Goal: Task Accomplishment & Management: Manage account settings

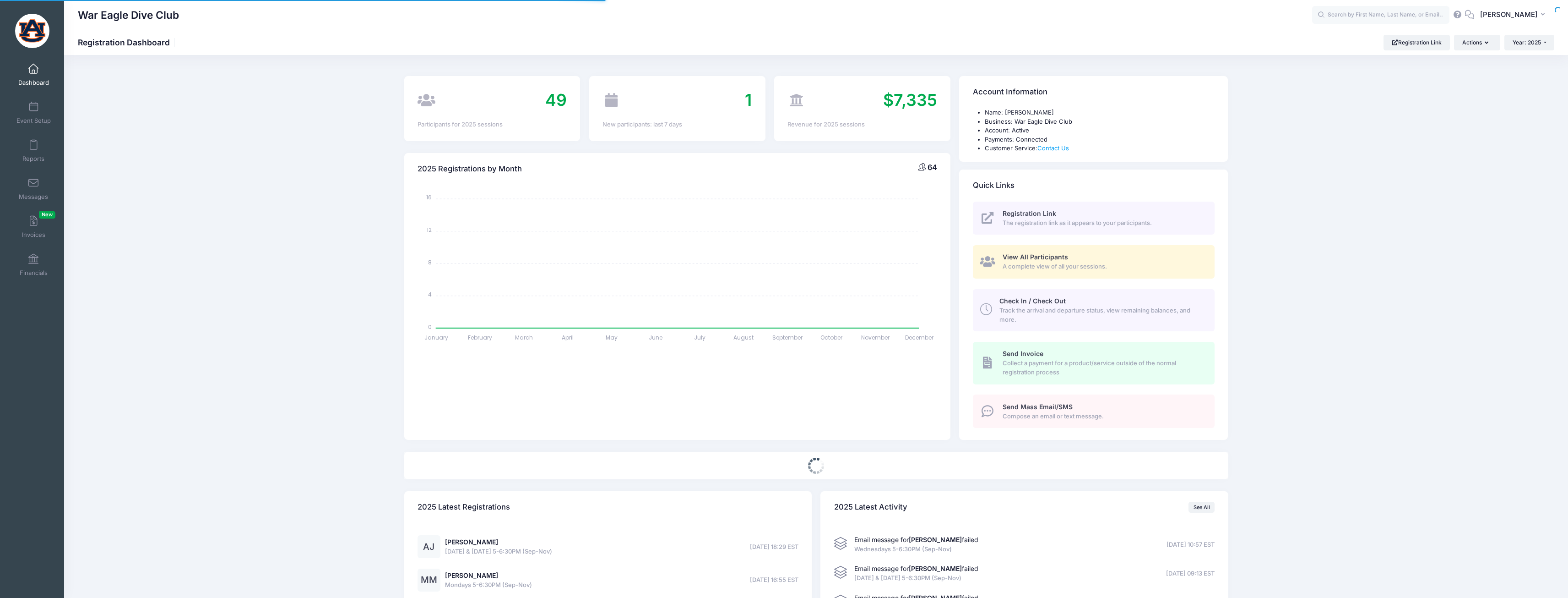
select select
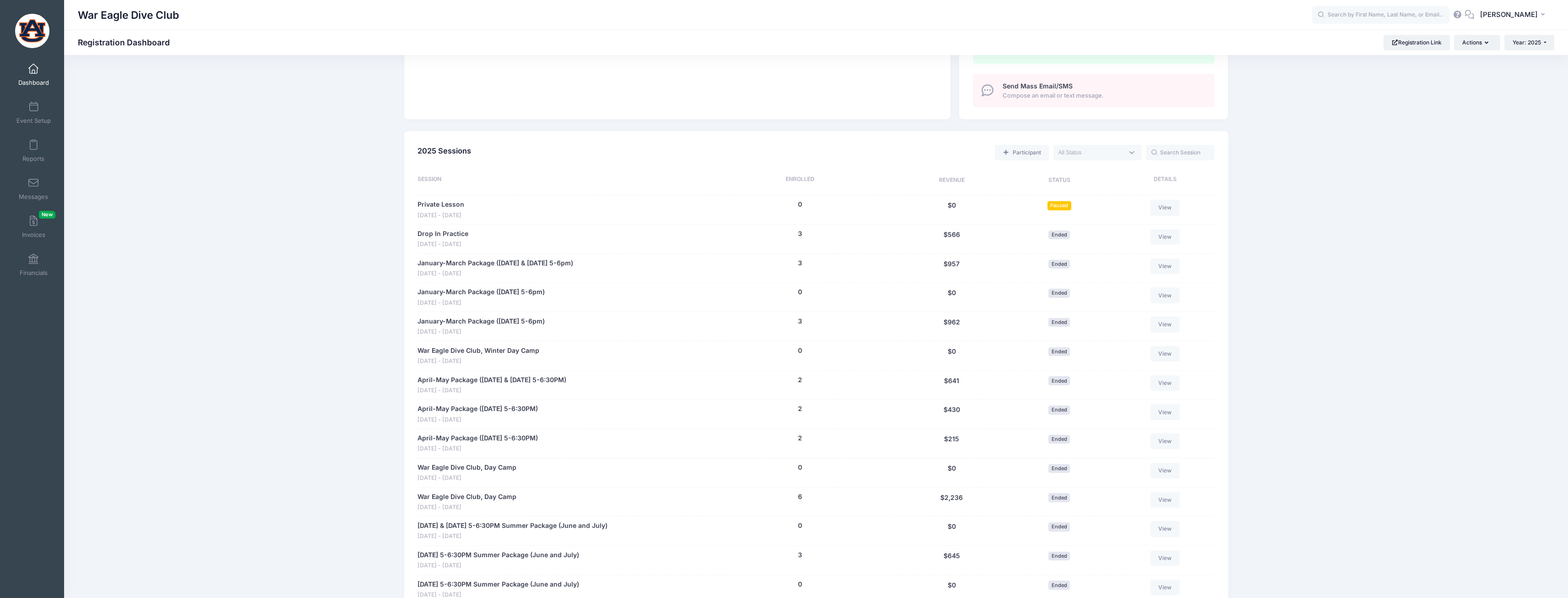
scroll to position [641, 0]
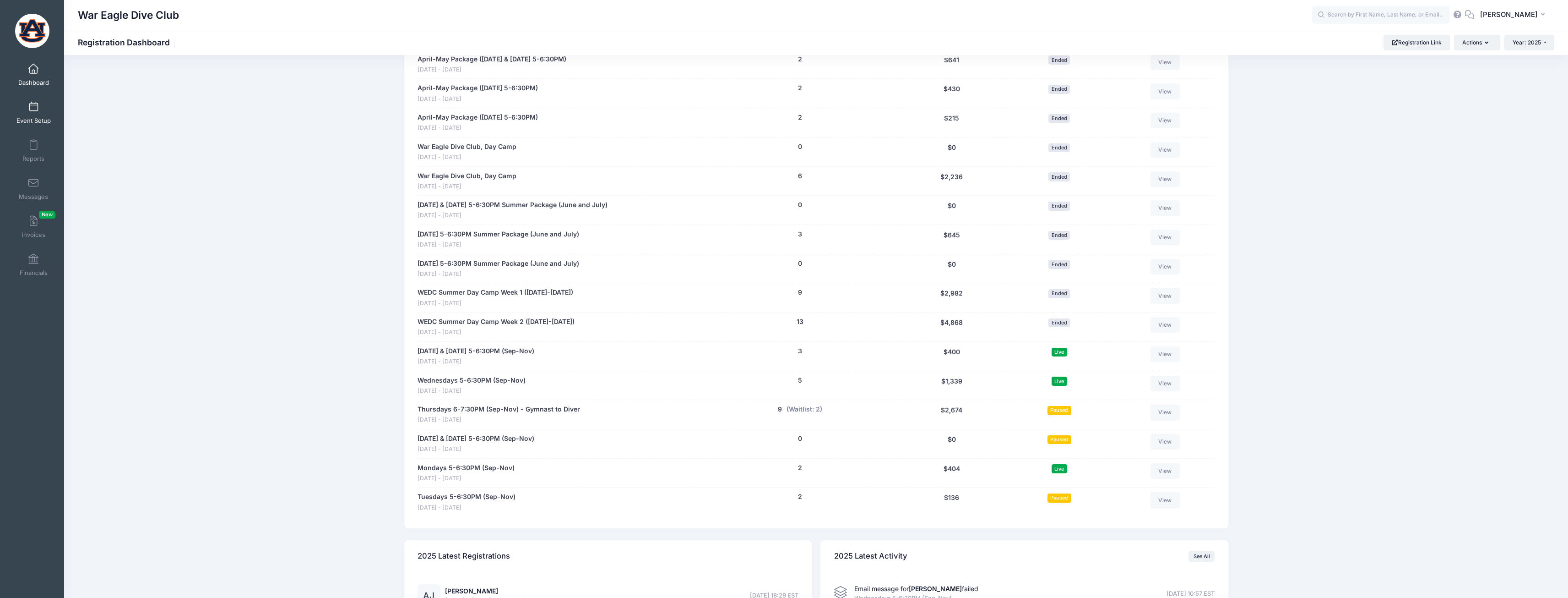
click at [26, 112] on link "Event Setup" at bounding box center [34, 112] width 44 height 32
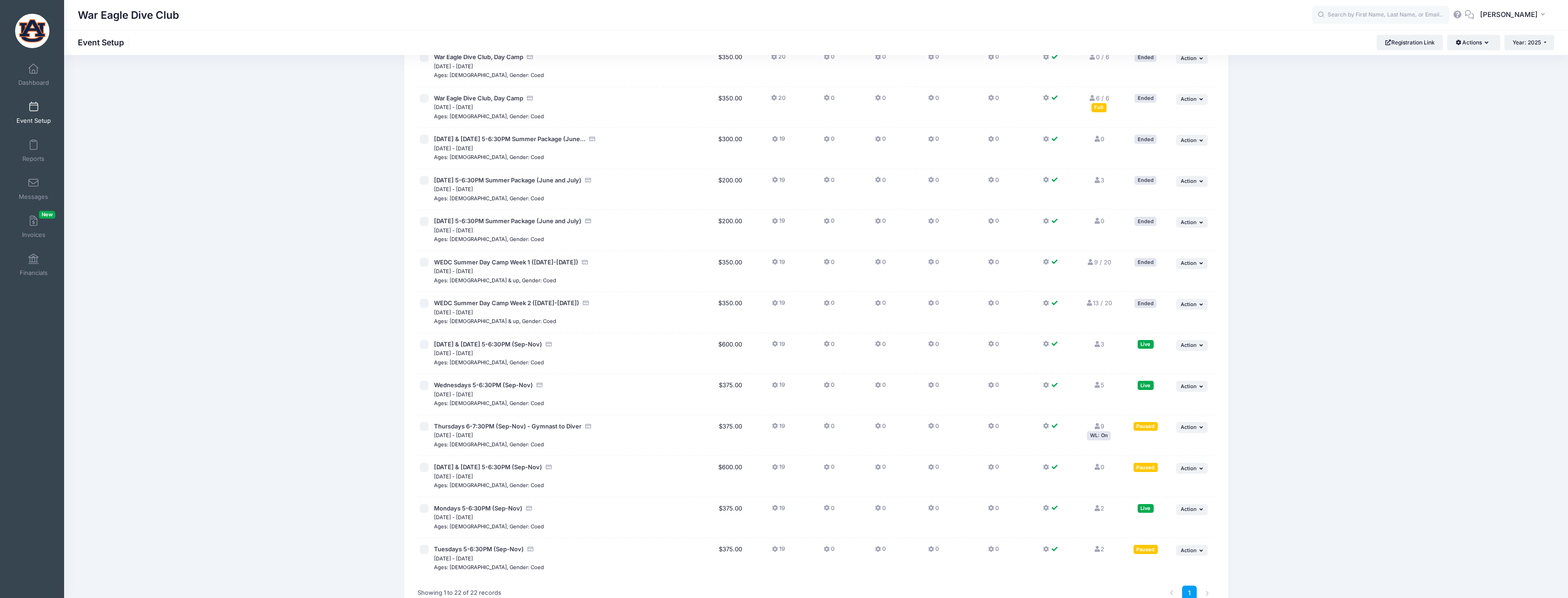
scroll to position [507, 0]
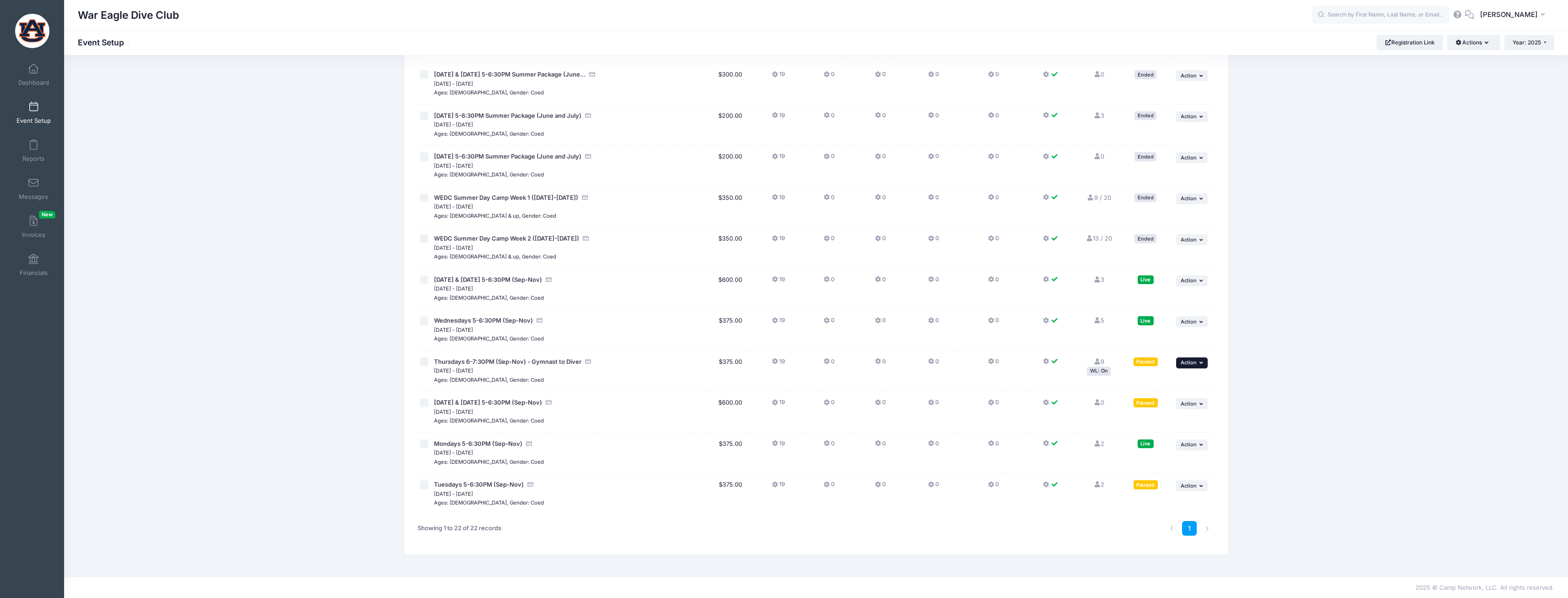
click at [1205, 367] on button "... Action" at bounding box center [1192, 363] width 32 height 11
click at [1178, 397] on link "Edit Session" at bounding box center [1162, 400] width 82 height 18
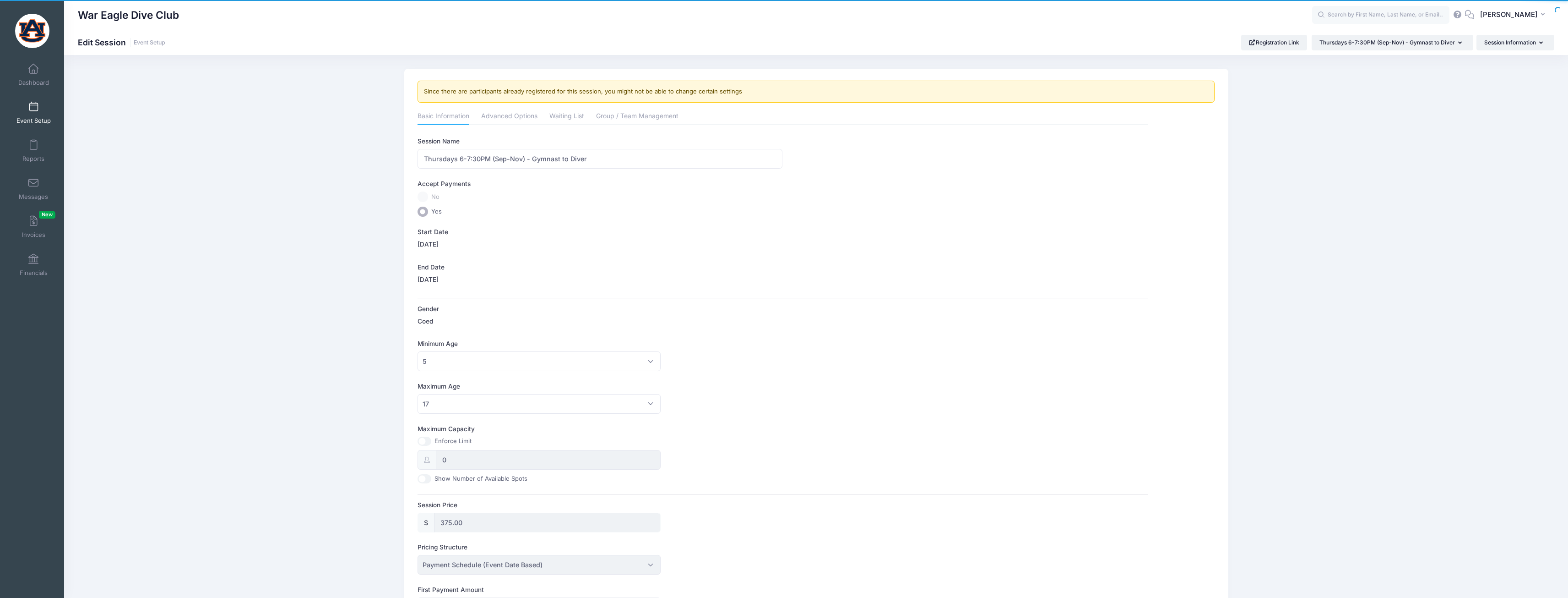
scroll to position [137, 0]
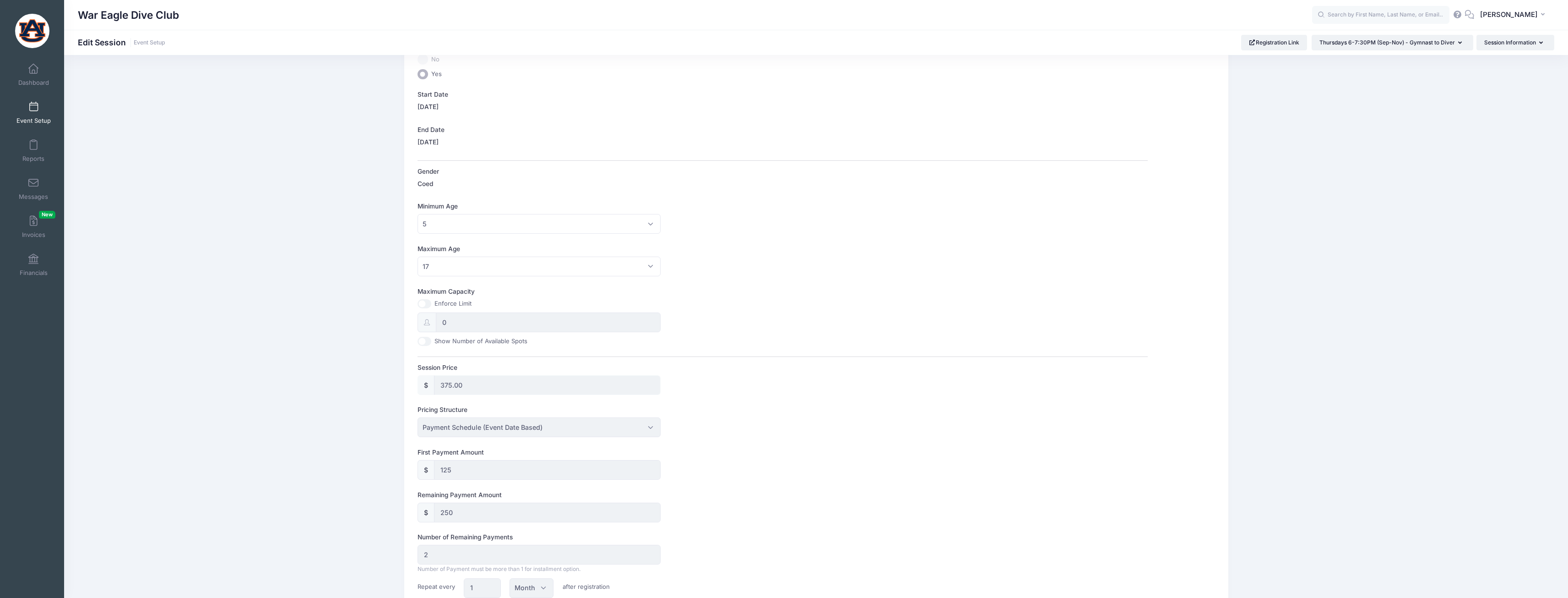
click at [468, 385] on input "375.00" at bounding box center [548, 385] width 227 height 19
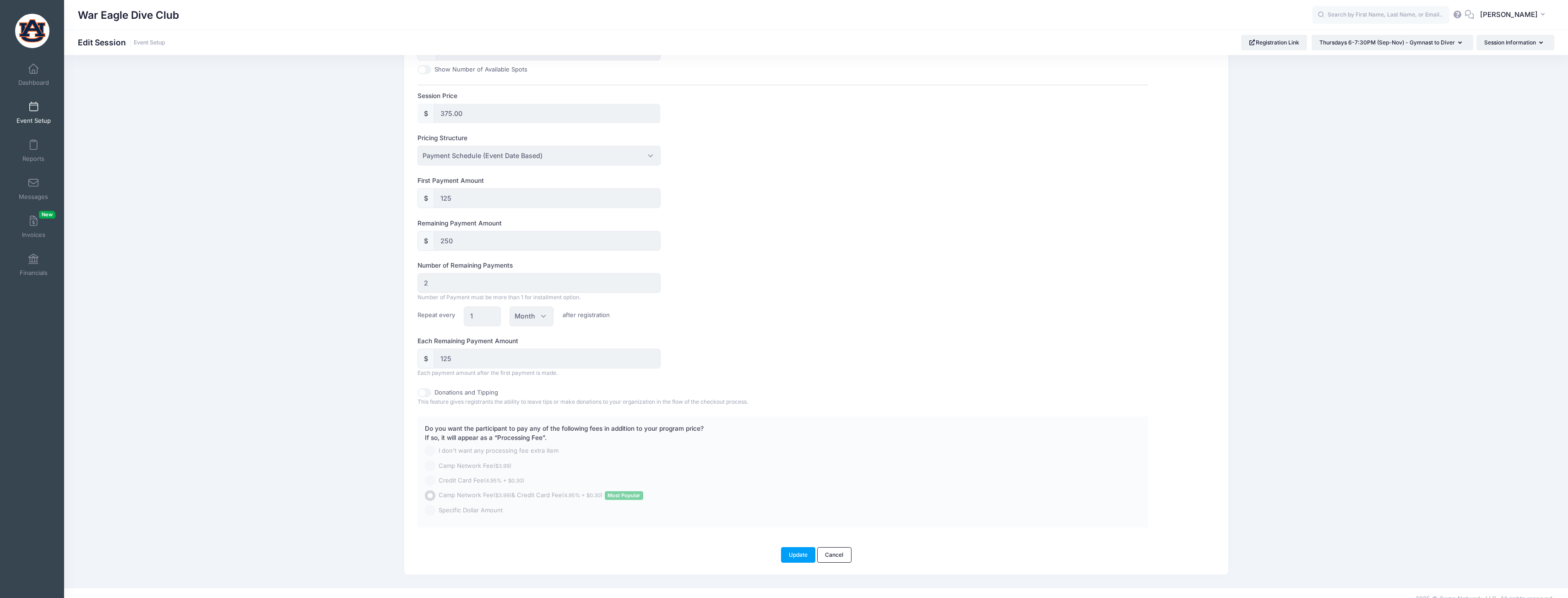
scroll to position [412, 0]
type input "250.00"
type input "125.00"
click at [826, 548] on link "Cancel" at bounding box center [834, 551] width 34 height 16
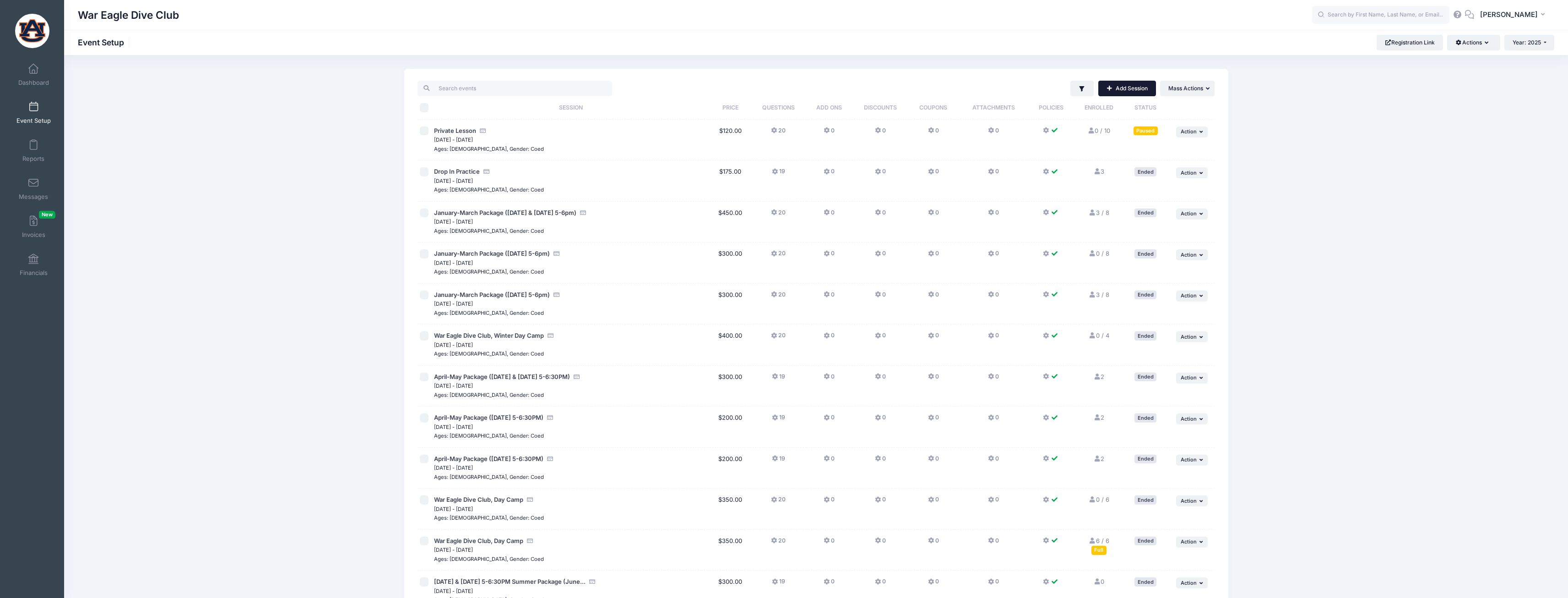
click at [1121, 89] on link "Add Session" at bounding box center [1127, 89] width 58 height 16
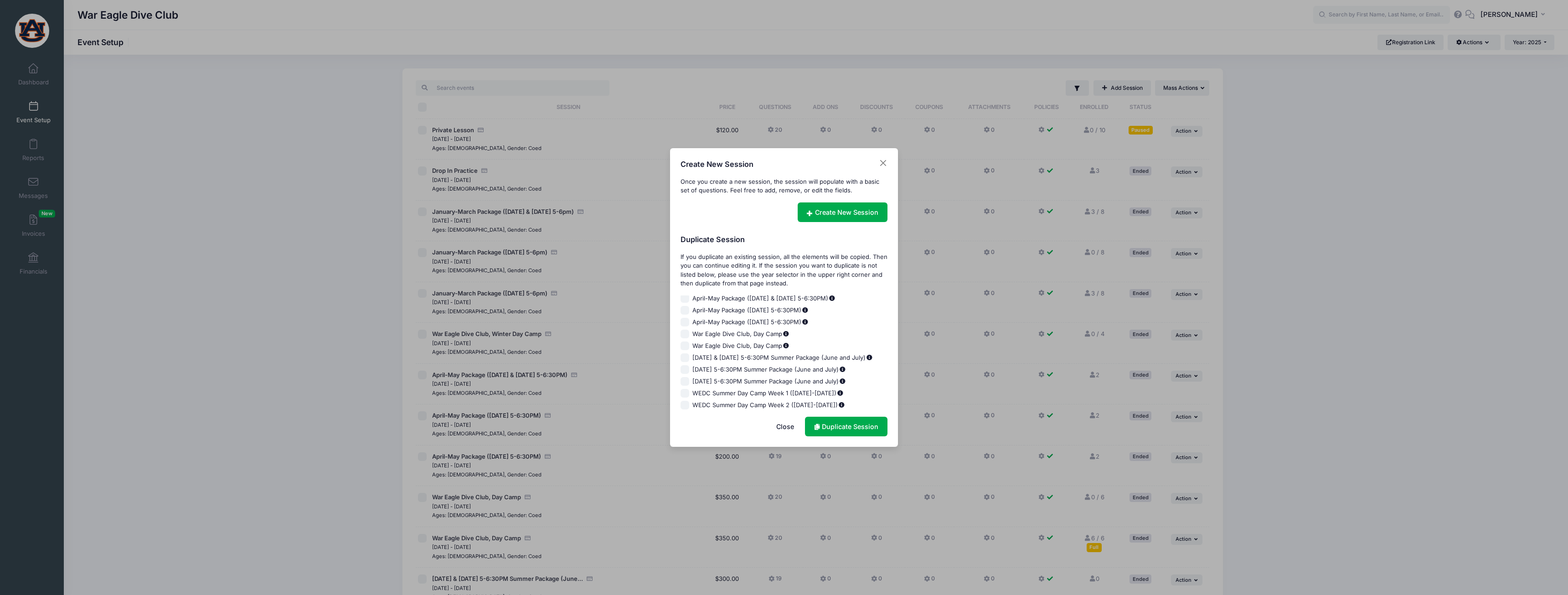
scroll to position [156, 0]
click at [768, 377] on span "Tuesday & Thursday 5-6:30PM (Sep-Nov)" at bounding box center [750, 378] width 115 height 9
click at [690, 377] on input "Tuesday & Thursday 5-6:30PM (Sep-Nov)" at bounding box center [685, 378] width 9 height 9
click at [739, 378] on span "Tuesday & Thursday 5-6:30PM (Sep-Nov)" at bounding box center [750, 378] width 115 height 9
click at [690, 378] on input "Tuesday & Thursday 5-6:30PM (Sep-Nov)" at bounding box center [685, 378] width 9 height 9
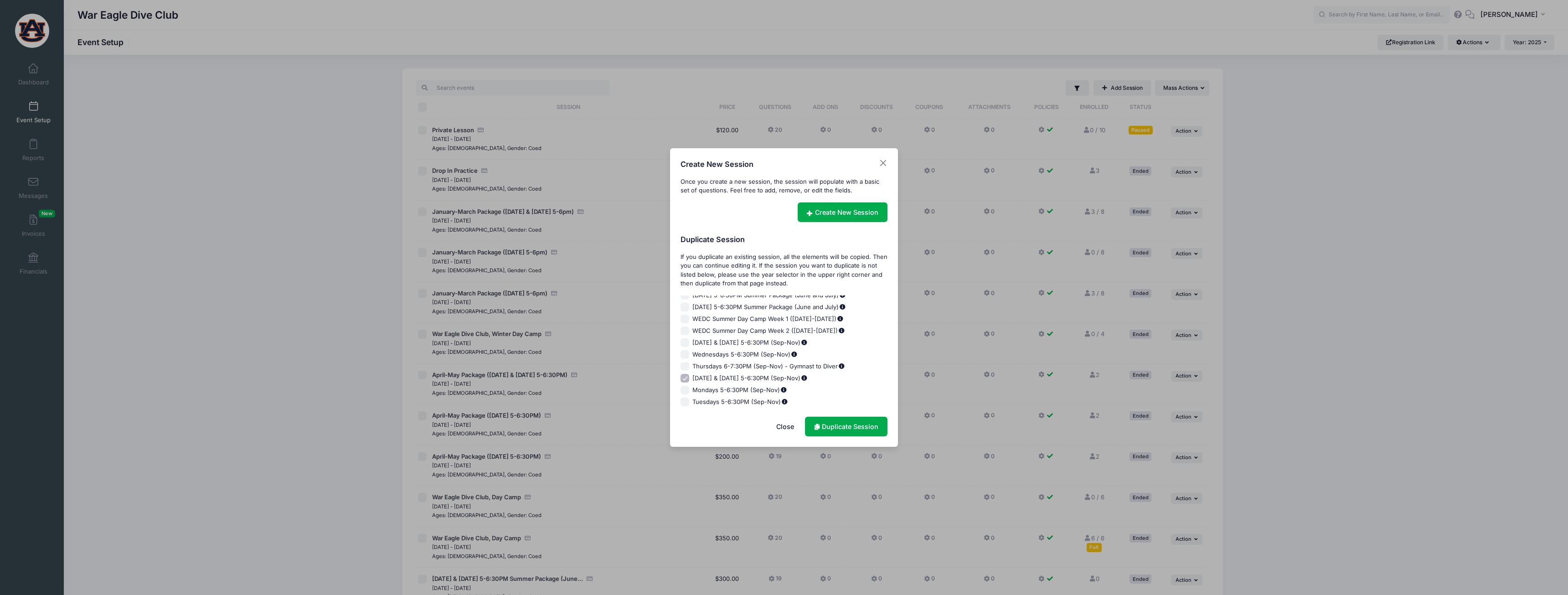
checkbox input "false"
click at [730, 365] on span "Thursdays 6-7:30PM (Sep-Nov) - Gymnast to Diver" at bounding box center [768, 366] width 153 height 9
click at [690, 365] on input "Thursdays 6-7:30PM (Sep-Nov) - Gymnast to Diver" at bounding box center [685, 366] width 9 height 9
checkbox input "true"
click at [831, 421] on link "Duplicate Session" at bounding box center [846, 426] width 82 height 19
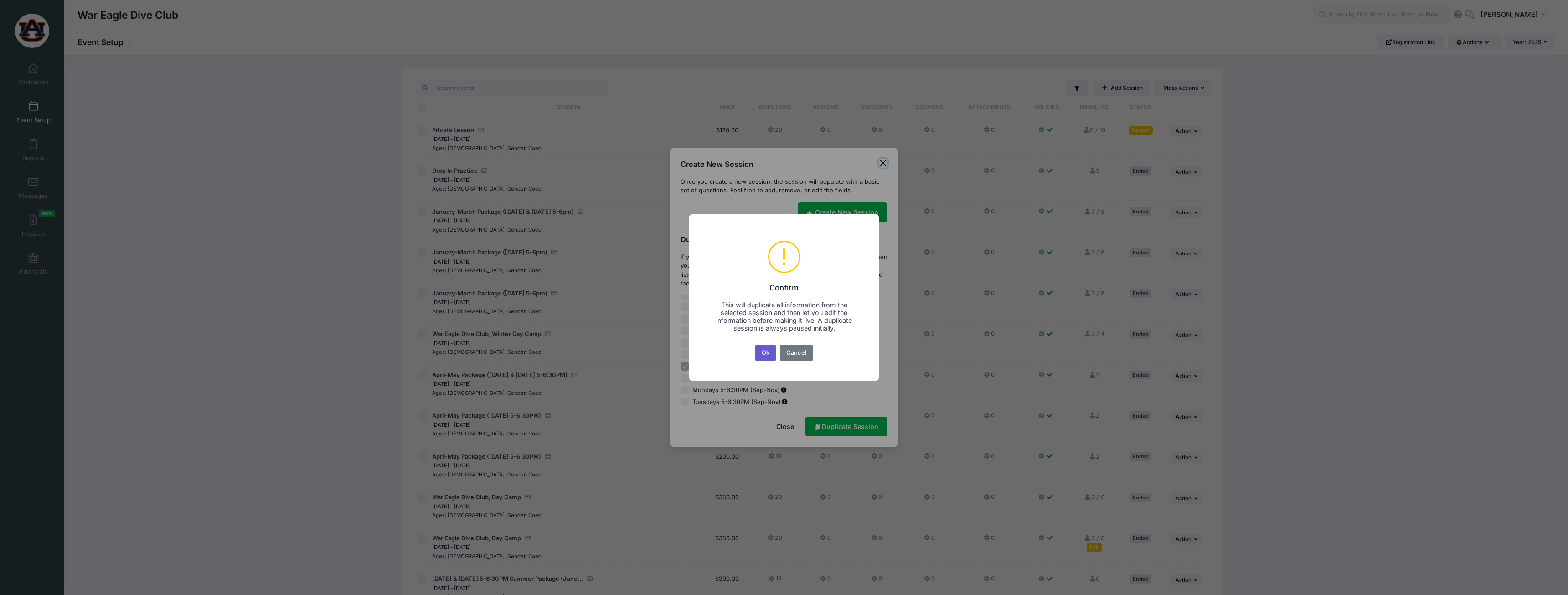
click at [760, 356] on button "Ok" at bounding box center [766, 352] width 21 height 17
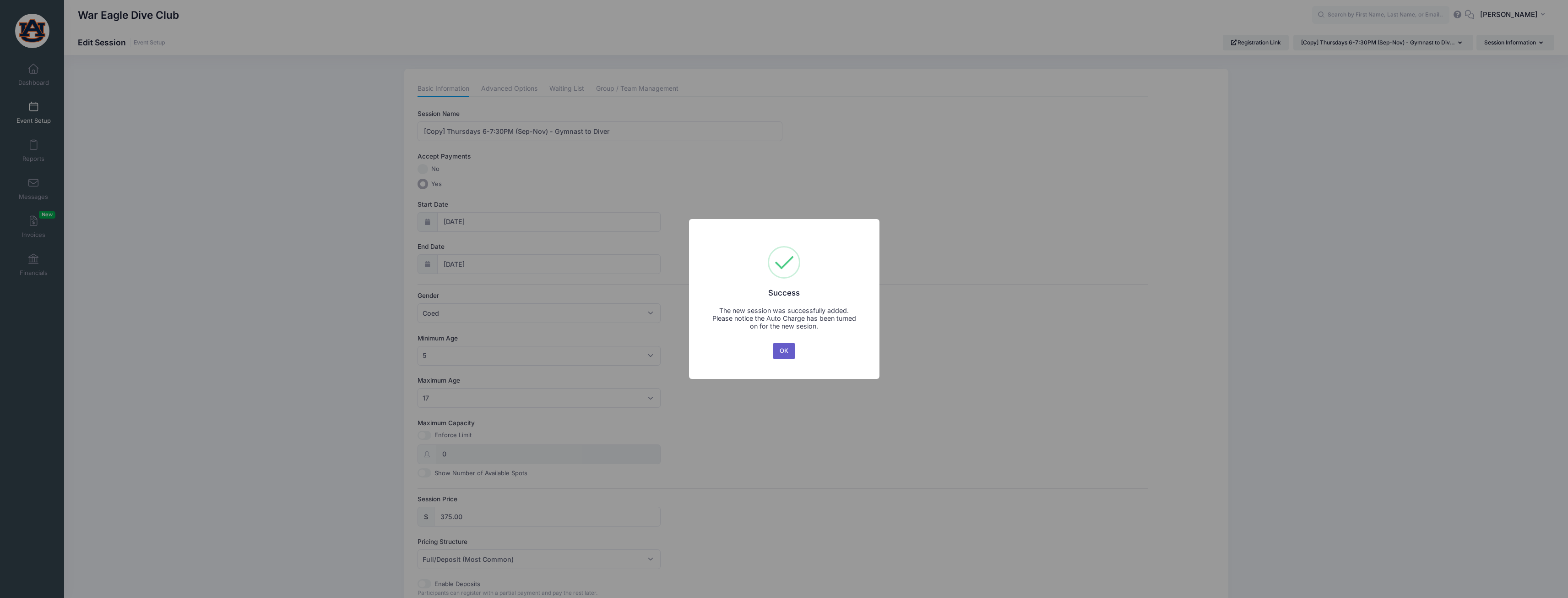
click at [783, 352] on button "OK" at bounding box center [784, 350] width 22 height 17
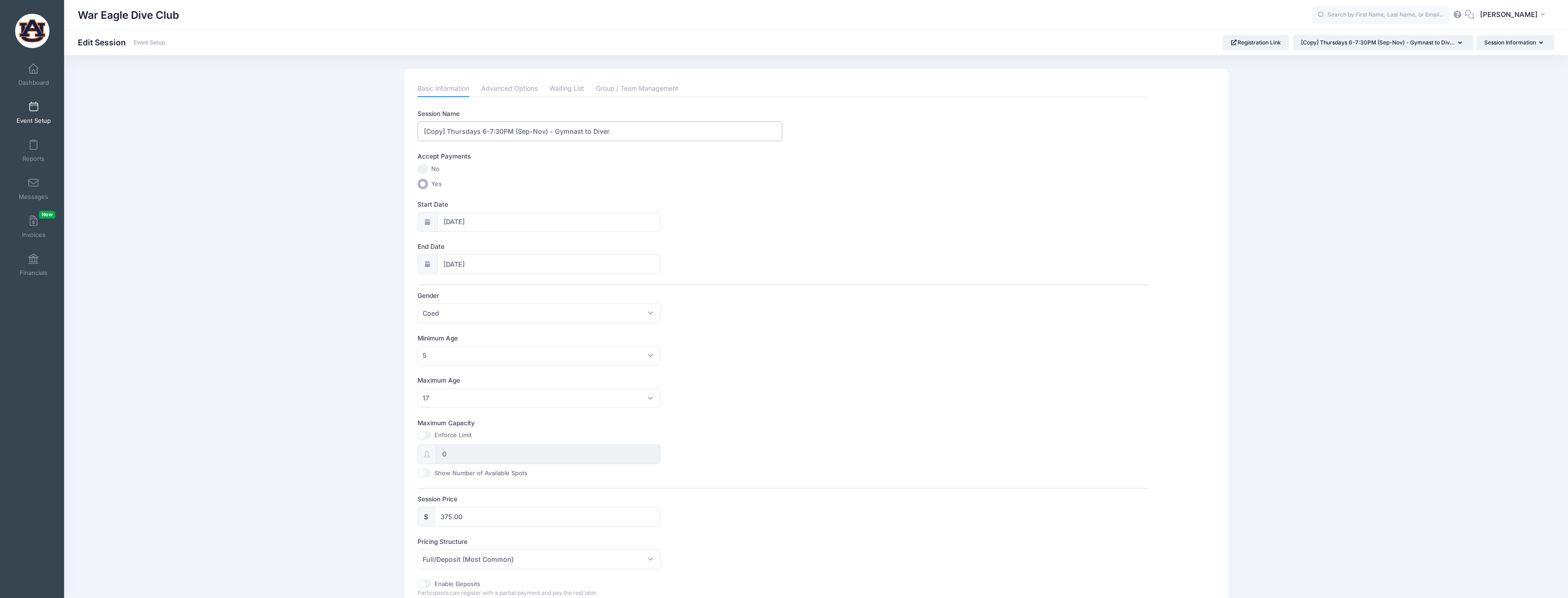
drag, startPoint x: 447, startPoint y: 132, endPoint x: 419, endPoint y: 132, distance: 28.0
click at [419, 132] on input "[Copy] Thursdays 6-7:30PM (Sep-Nov) - Gymnast to Diver" at bounding box center [600, 131] width 365 height 19
click at [553, 134] on input "Wednesdays & Thursdays 6-7:30PM (Sep-Nov) - Gymnast to Diver" at bounding box center [600, 131] width 365 height 19
type input "Wednesdays & Thursdays 6-7:30PM (Oct-Nov) - Gymnast to Diver"
click at [522, 223] on input "09/04/2025" at bounding box center [548, 222] width 224 height 19
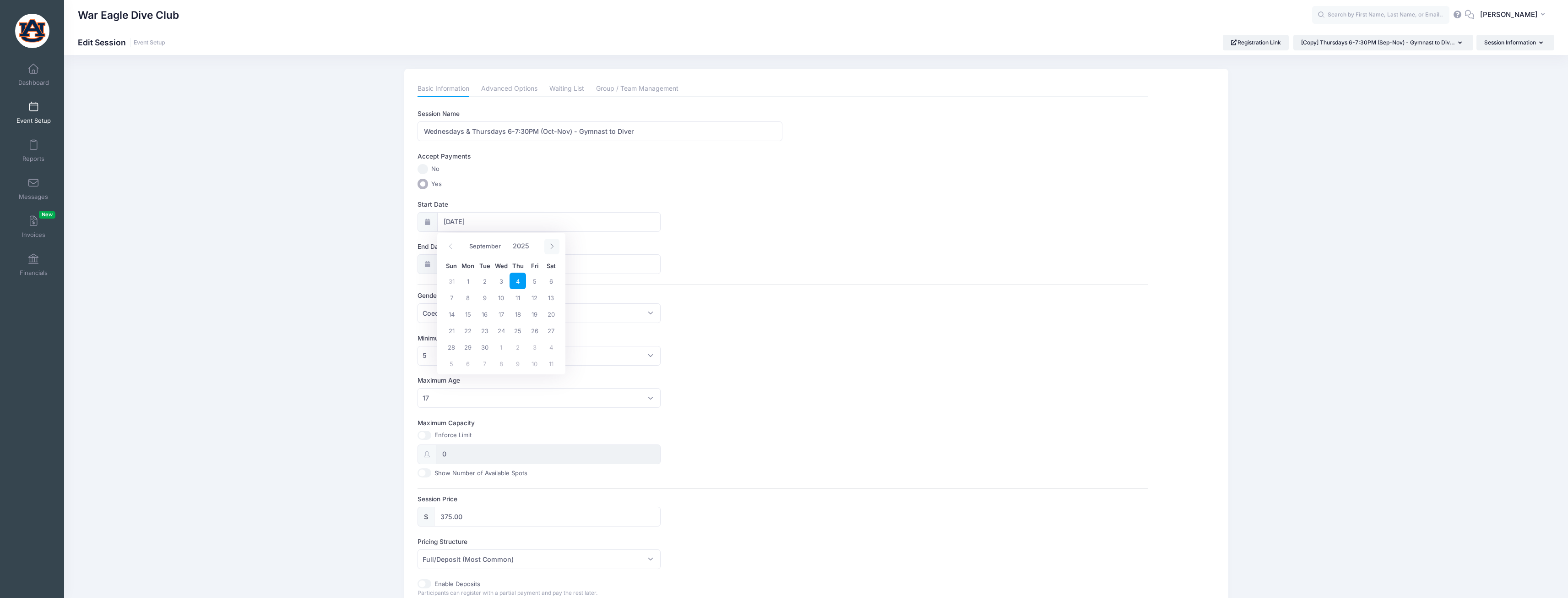
click at [551, 248] on icon at bounding box center [551, 246] width 6 height 6
select select "9"
click at [497, 298] on span "8" at bounding box center [501, 297] width 17 height 17
type input "[DATE]"
click at [534, 389] on span "28" at bounding box center [533, 388] width 17 height 17
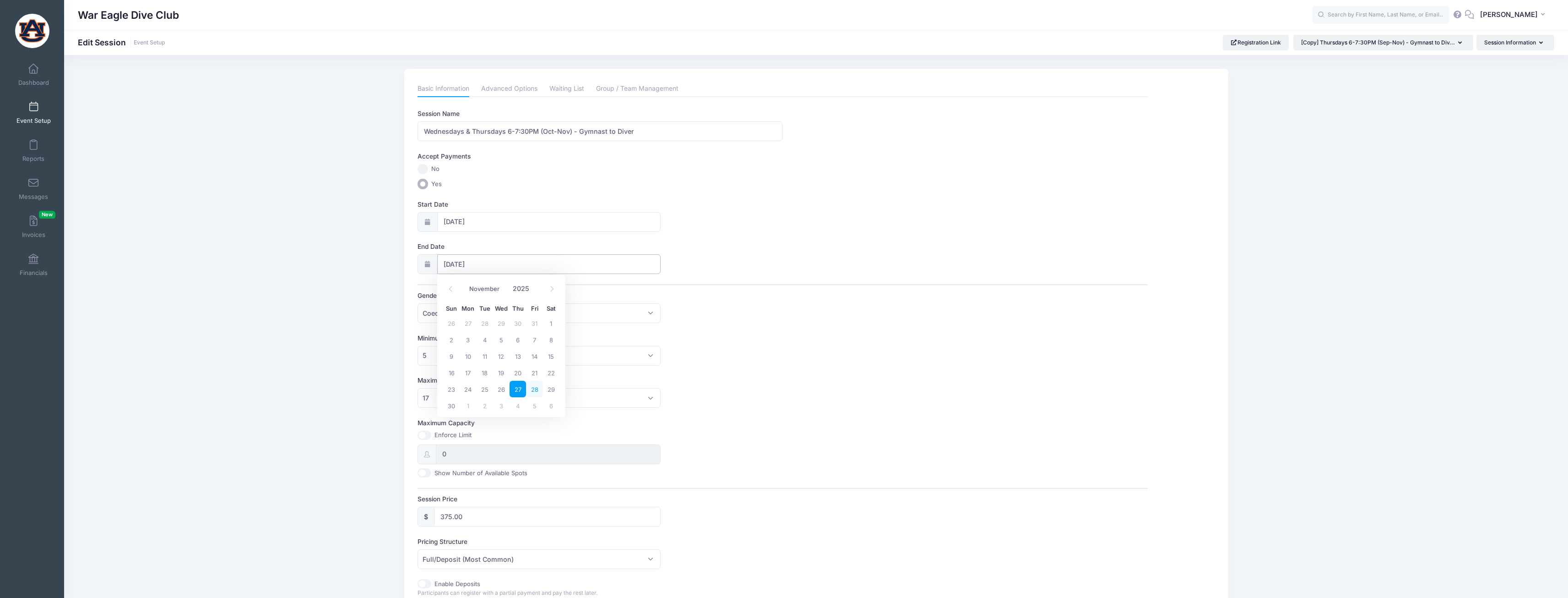
type input "11/28/2025"
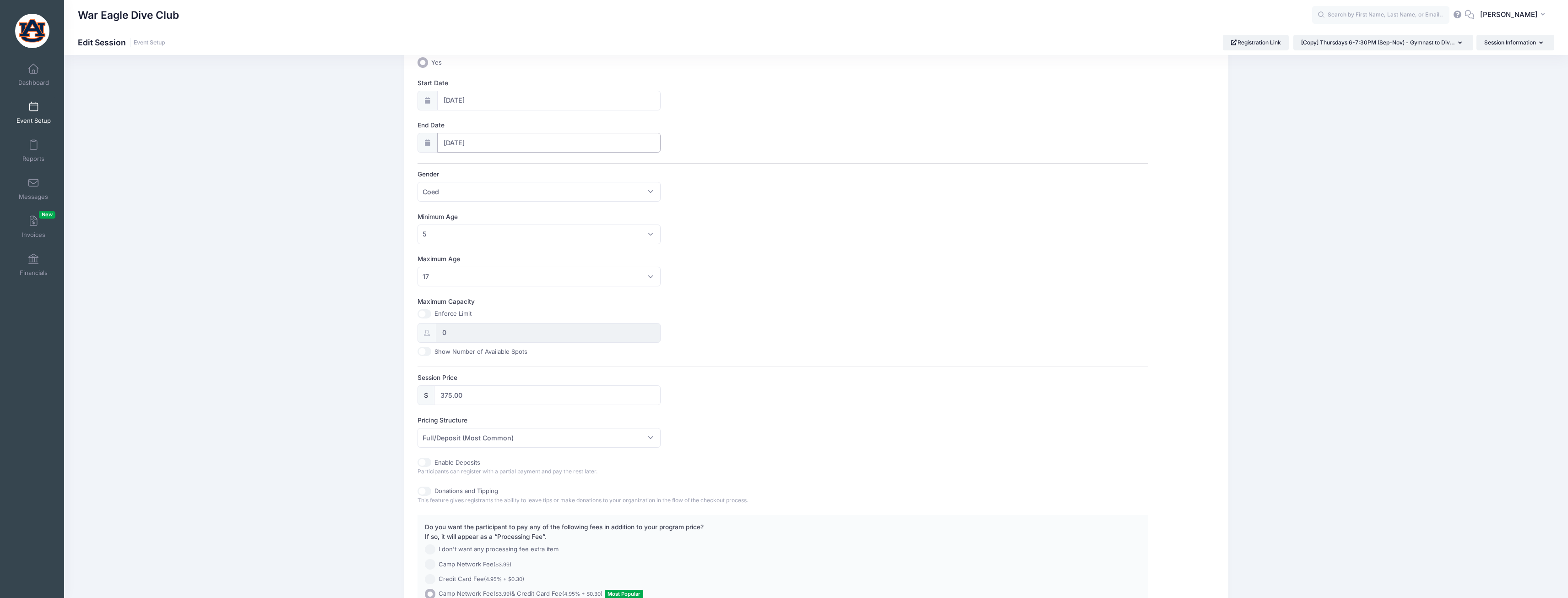
scroll to position [137, 0]
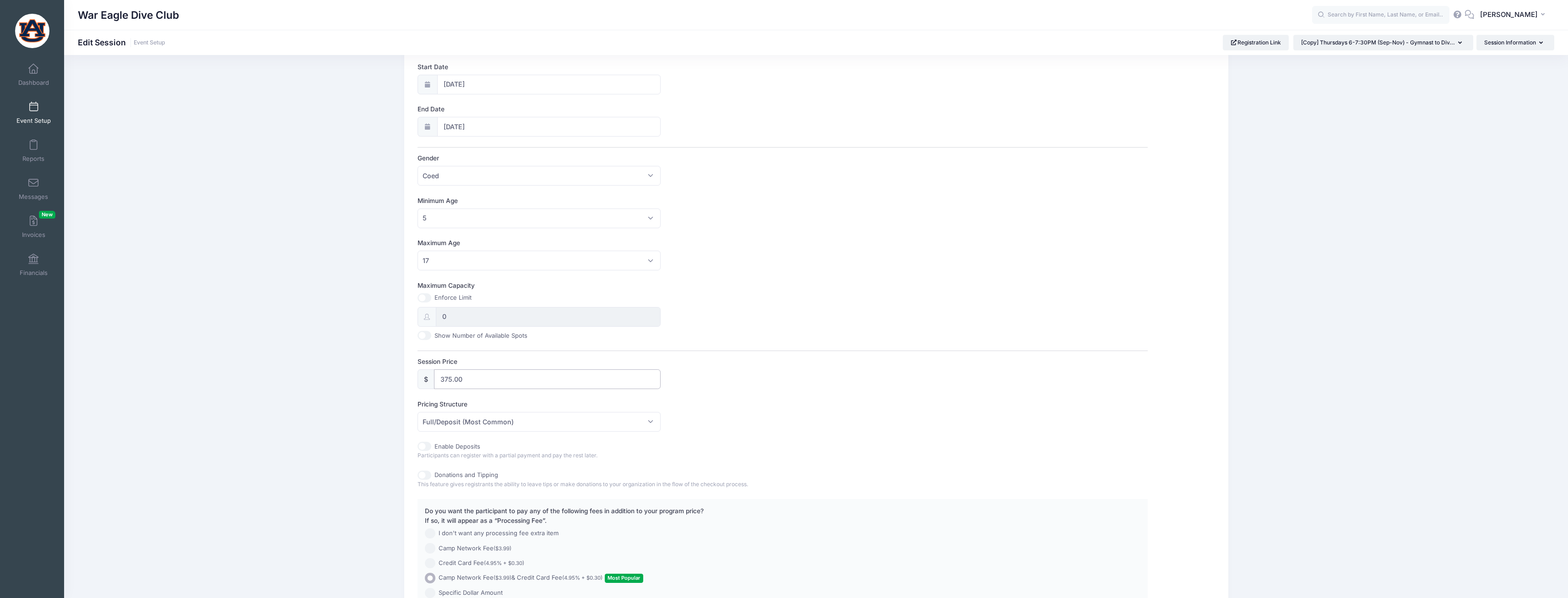
drag, startPoint x: 499, startPoint y: 382, endPoint x: 434, endPoint y: 380, distance: 65.0
click at [434, 380] on input "375.00" at bounding box center [548, 378] width 227 height 19
type input "400"
click at [708, 407] on label "Pricing Structure" at bounding box center [600, 404] width 365 height 9
click at [418, 412] on select "Full/Deposit (Most Common) Payment Schedule" at bounding box center [418, 412] width 1 height 1
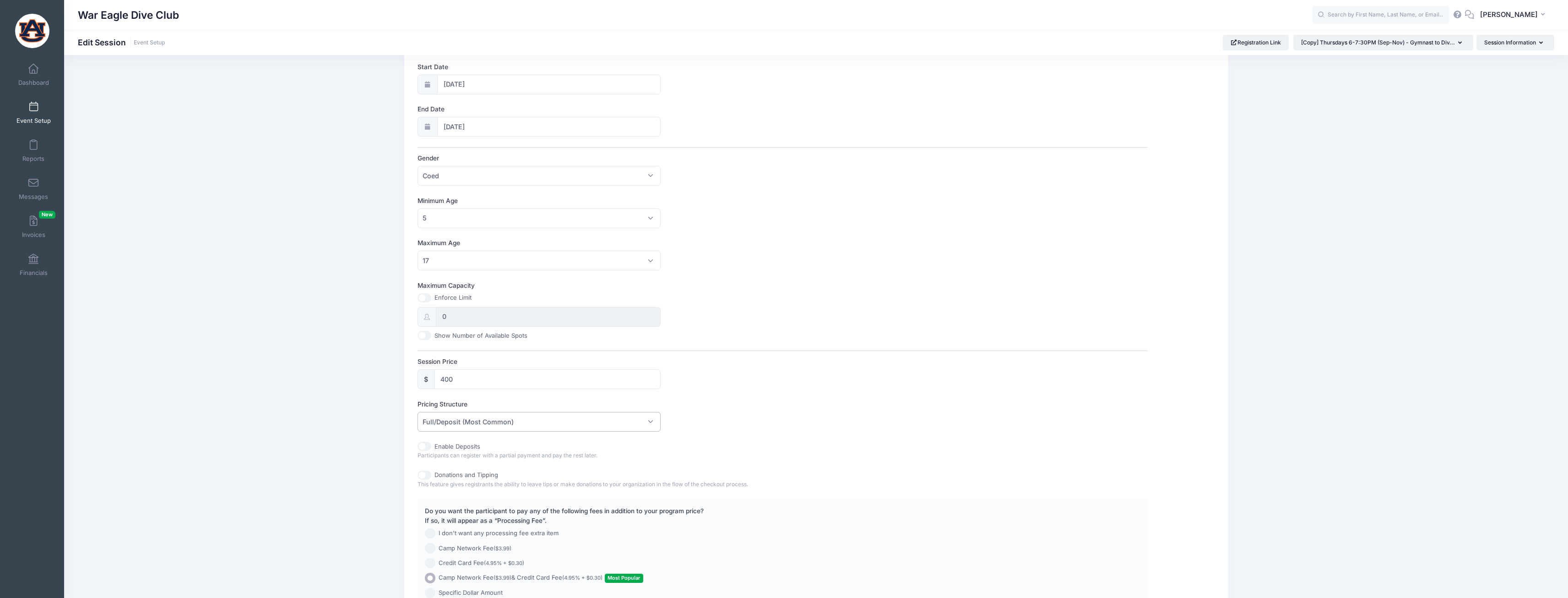
click at [600, 424] on span "Full/Deposit (Most Common)" at bounding box center [540, 421] width 244 height 19
select select "fixed_installments"
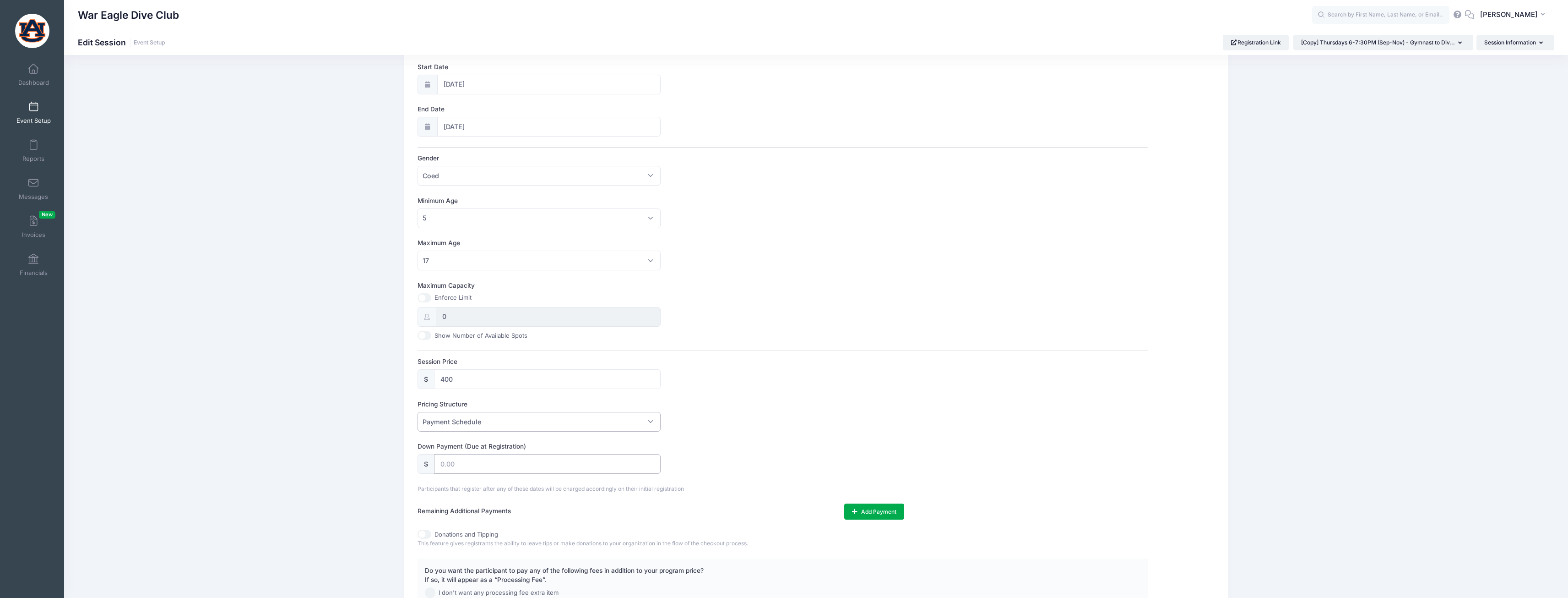
click at [569, 464] on input "text" at bounding box center [548, 464] width 227 height 19
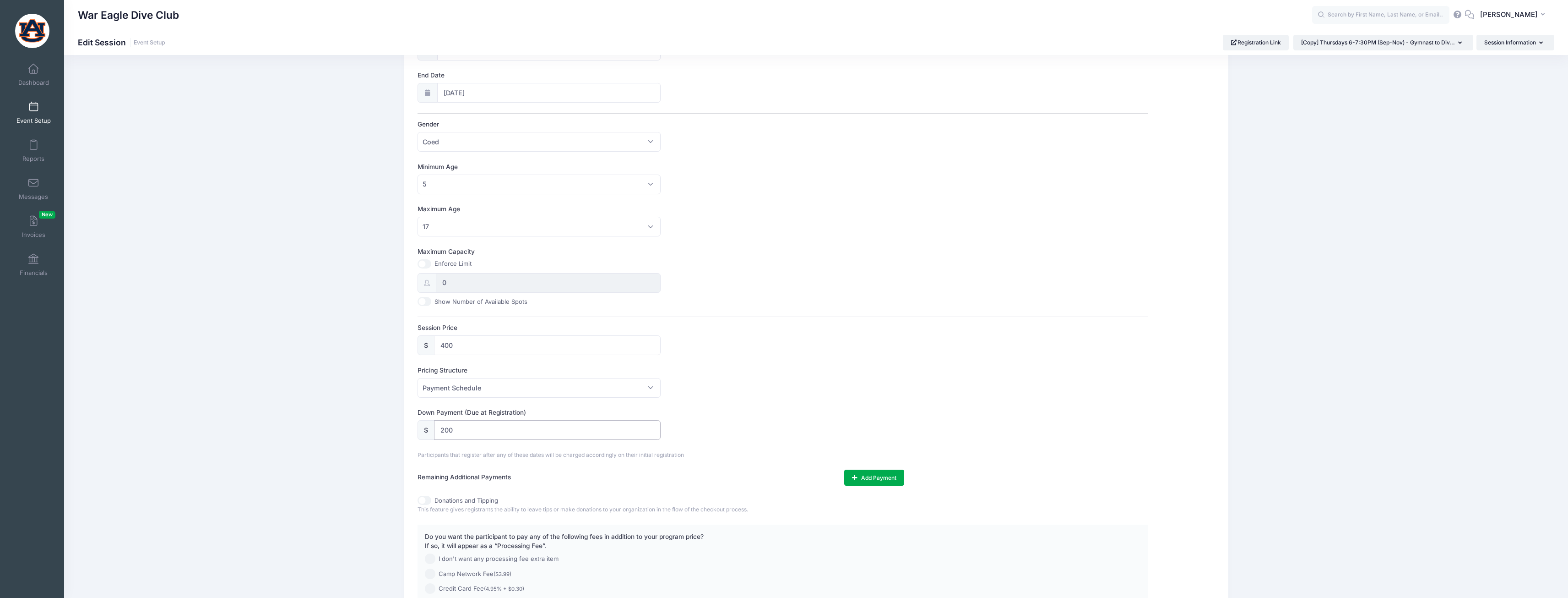
scroll to position [229, 0]
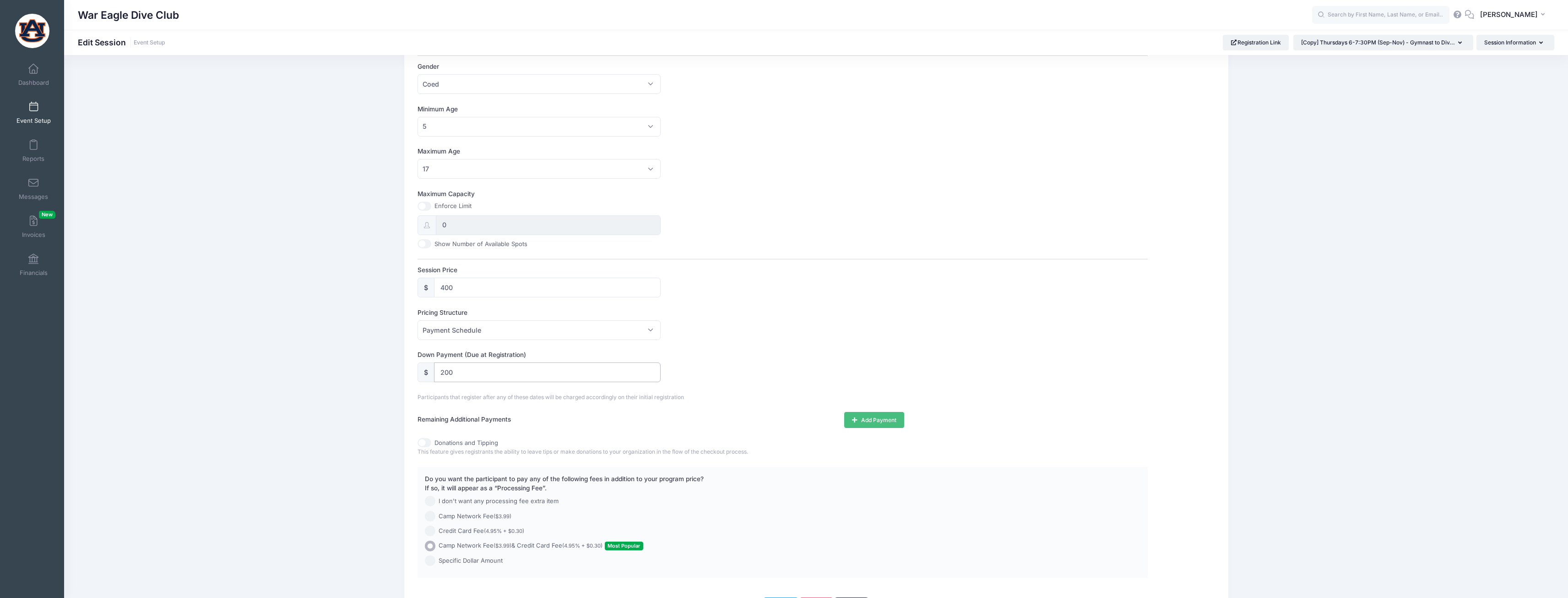
type input "200"
click at [873, 415] on button "Add Payment" at bounding box center [874, 420] width 60 height 16
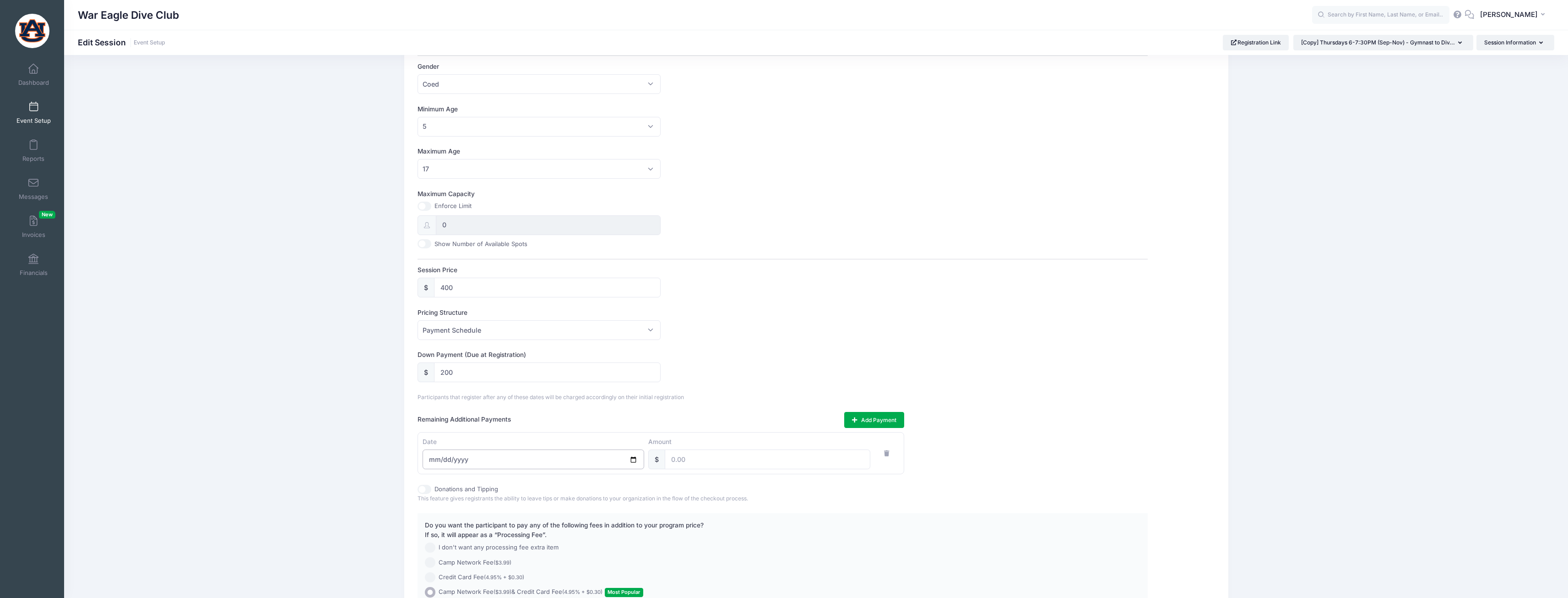
click at [593, 457] on input "date" at bounding box center [533, 459] width 221 height 19
type input "[DATE]"
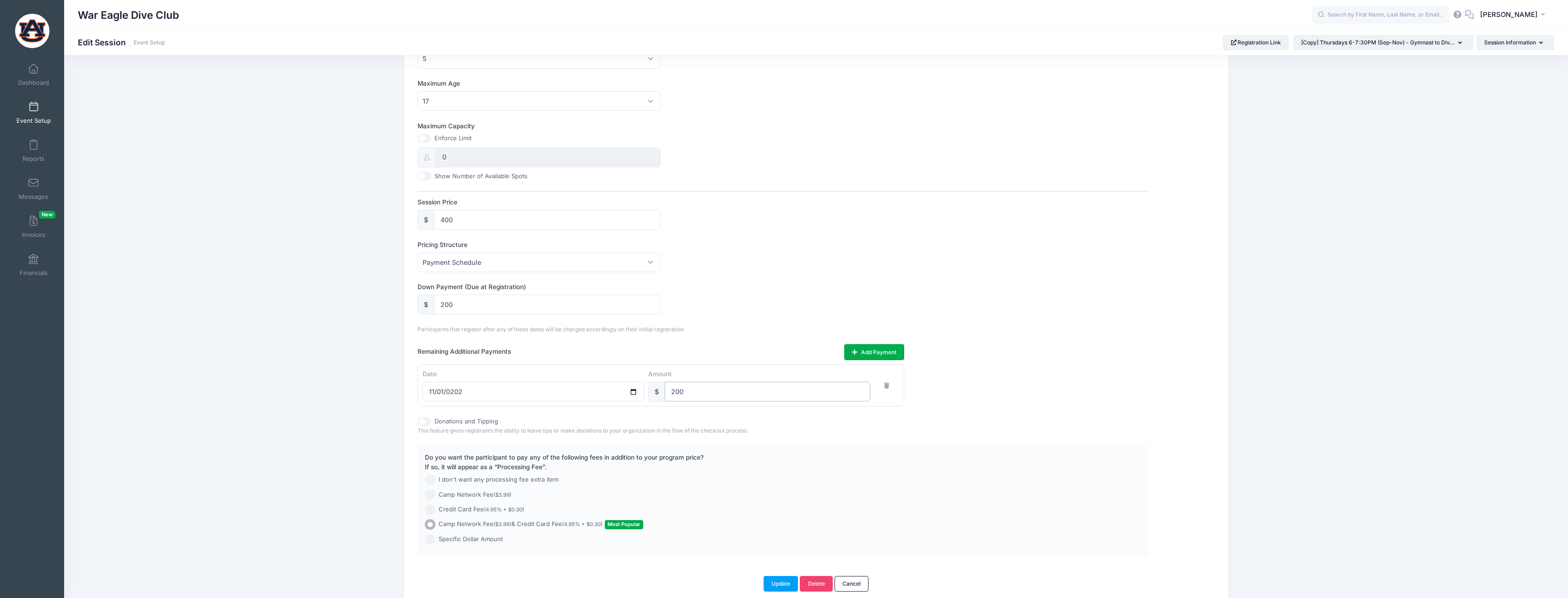
scroll to position [337, 0]
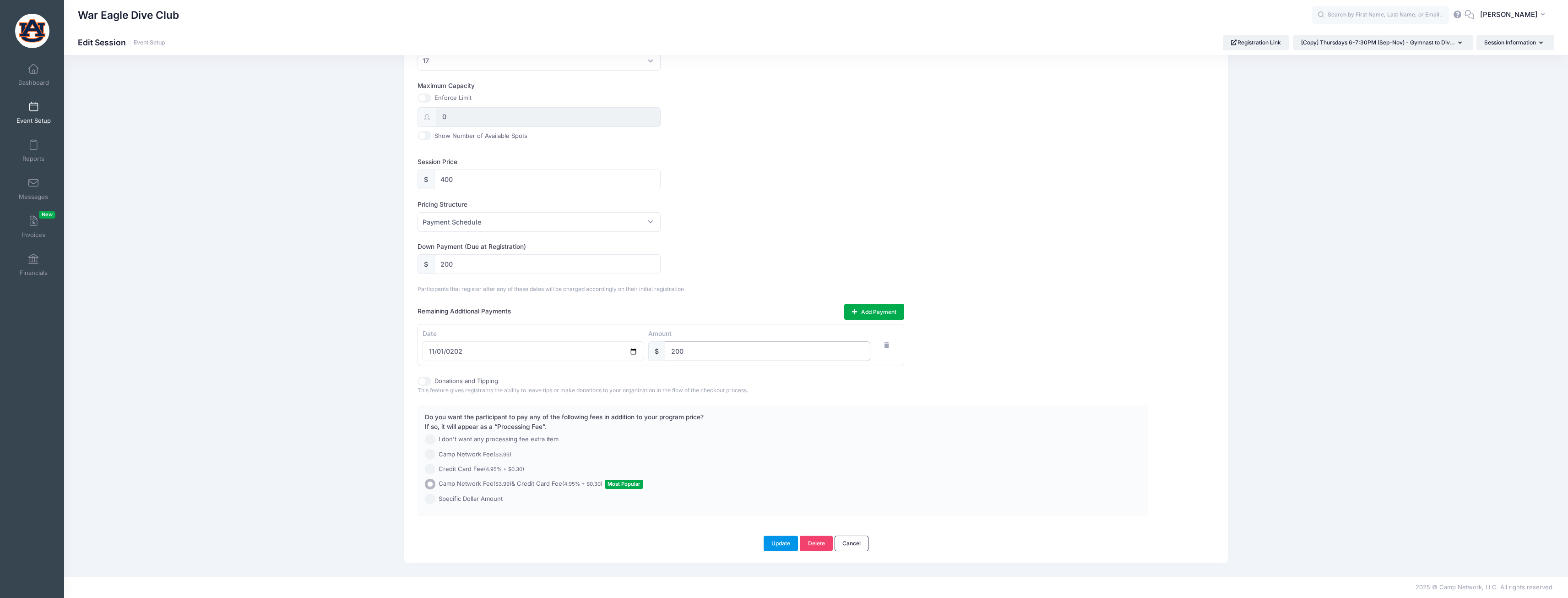
type input "200"
click at [789, 545] on button "Update" at bounding box center [781, 544] width 35 height 16
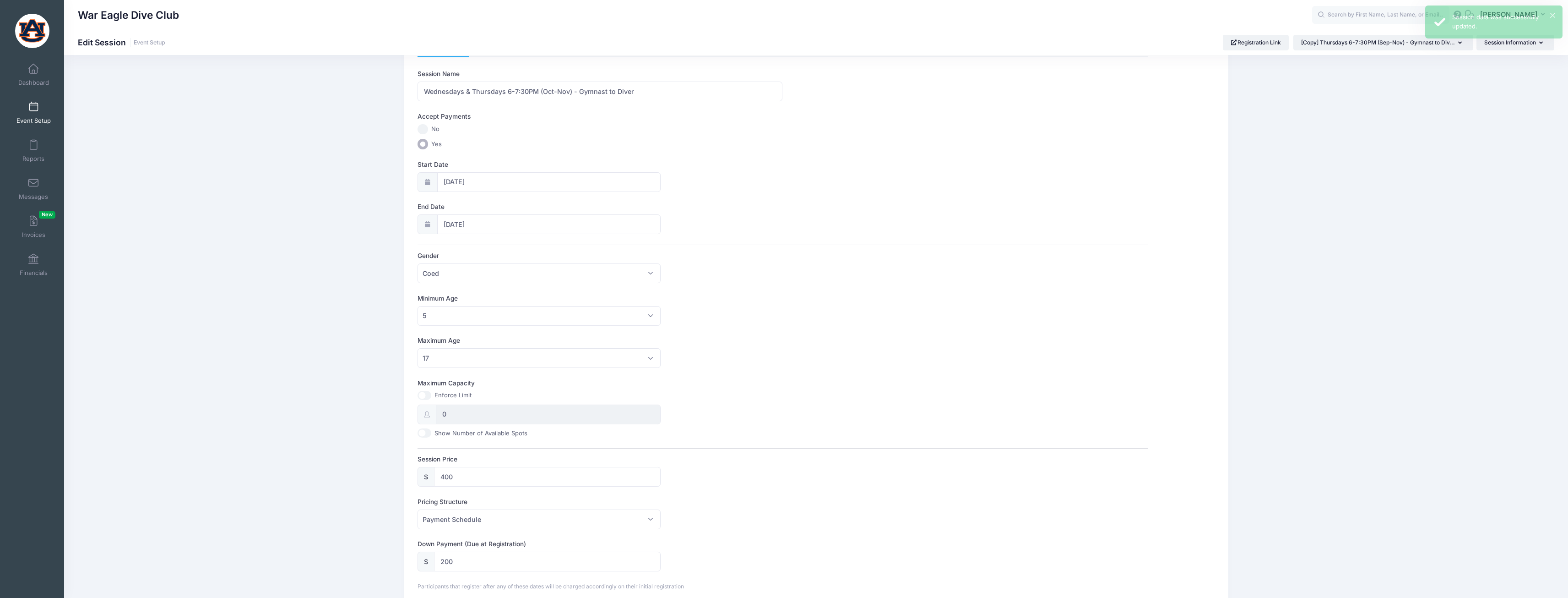
scroll to position [0, 0]
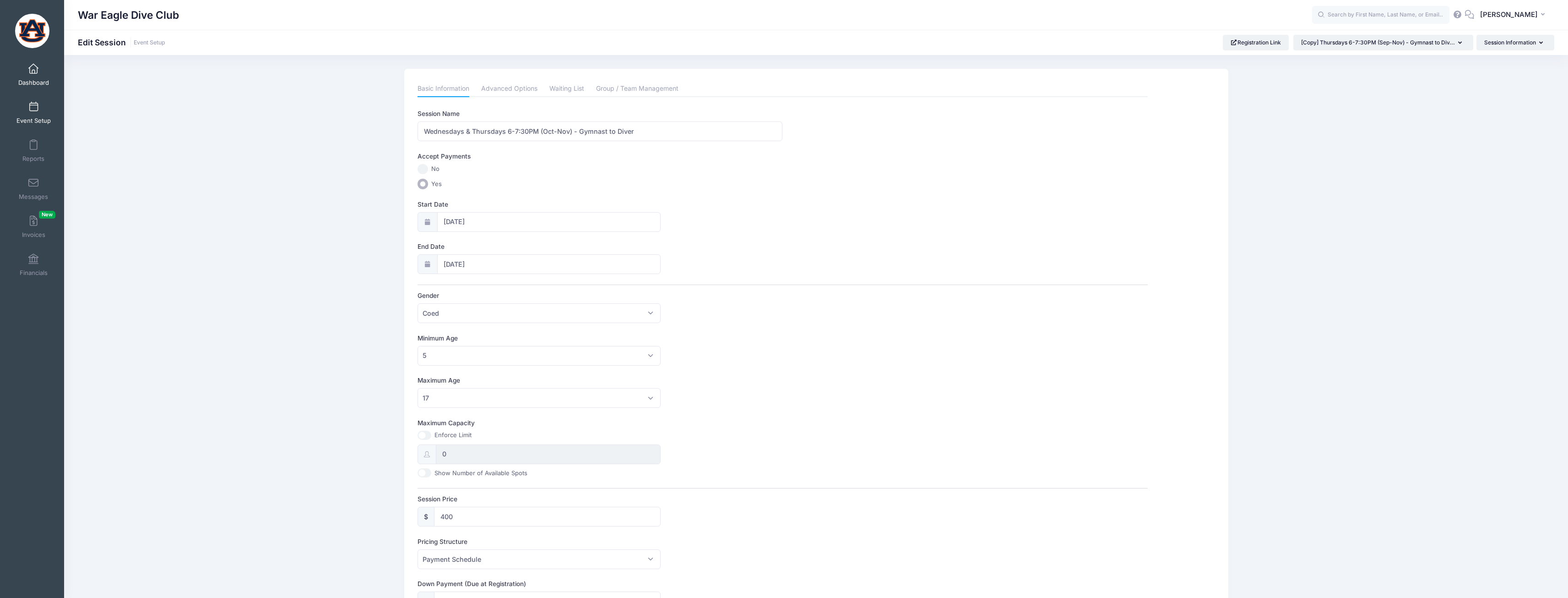
click at [43, 69] on link "Dashboard" at bounding box center [34, 75] width 44 height 32
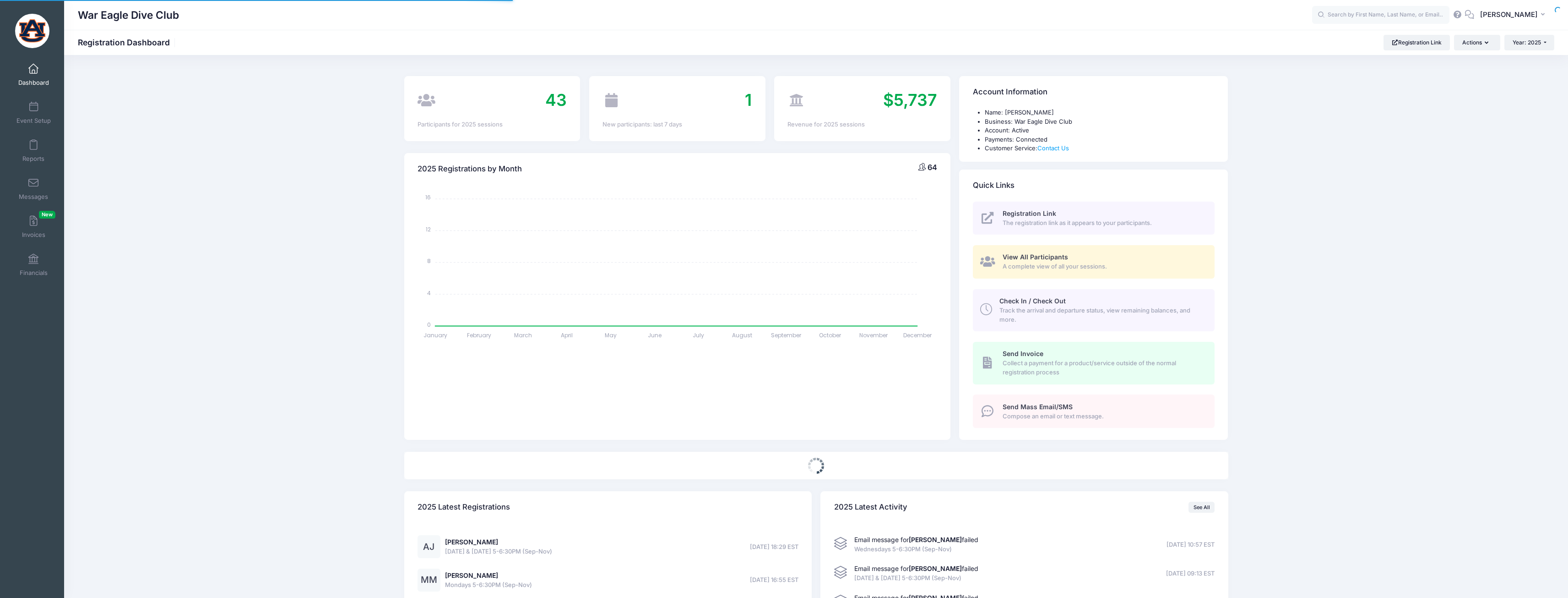
select select
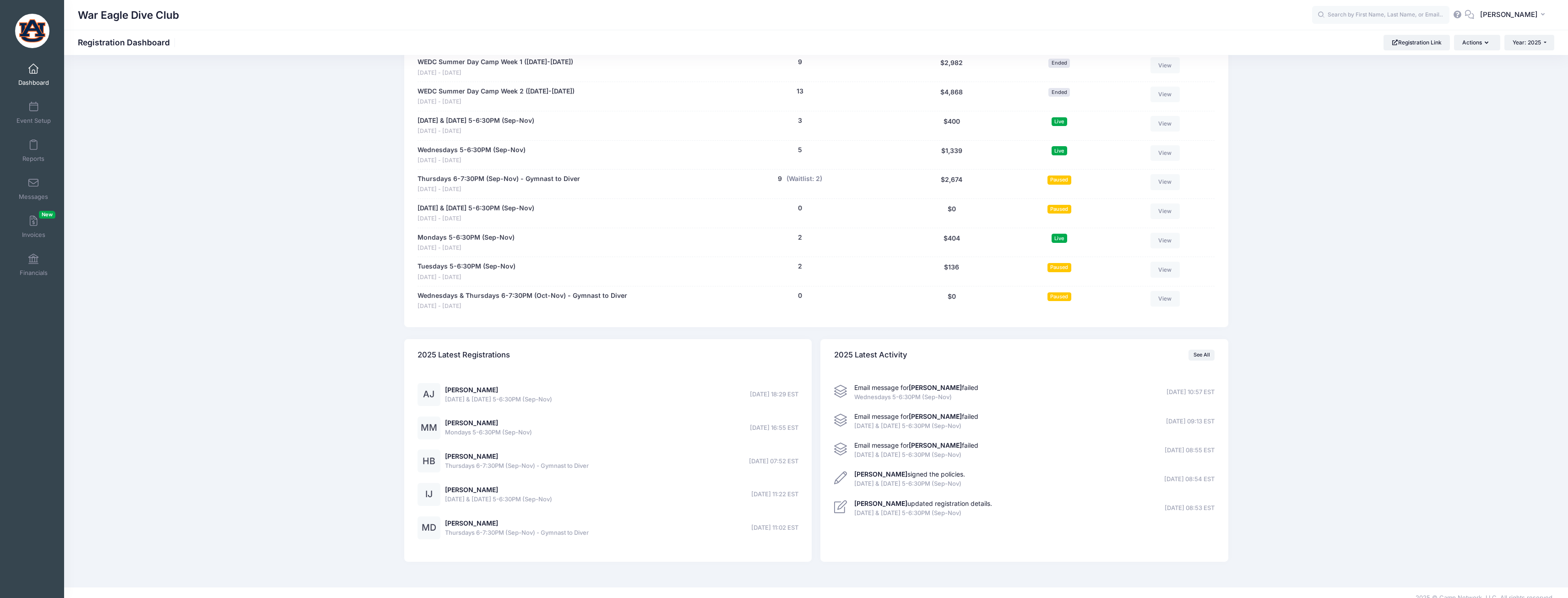
scroll to position [882, 0]
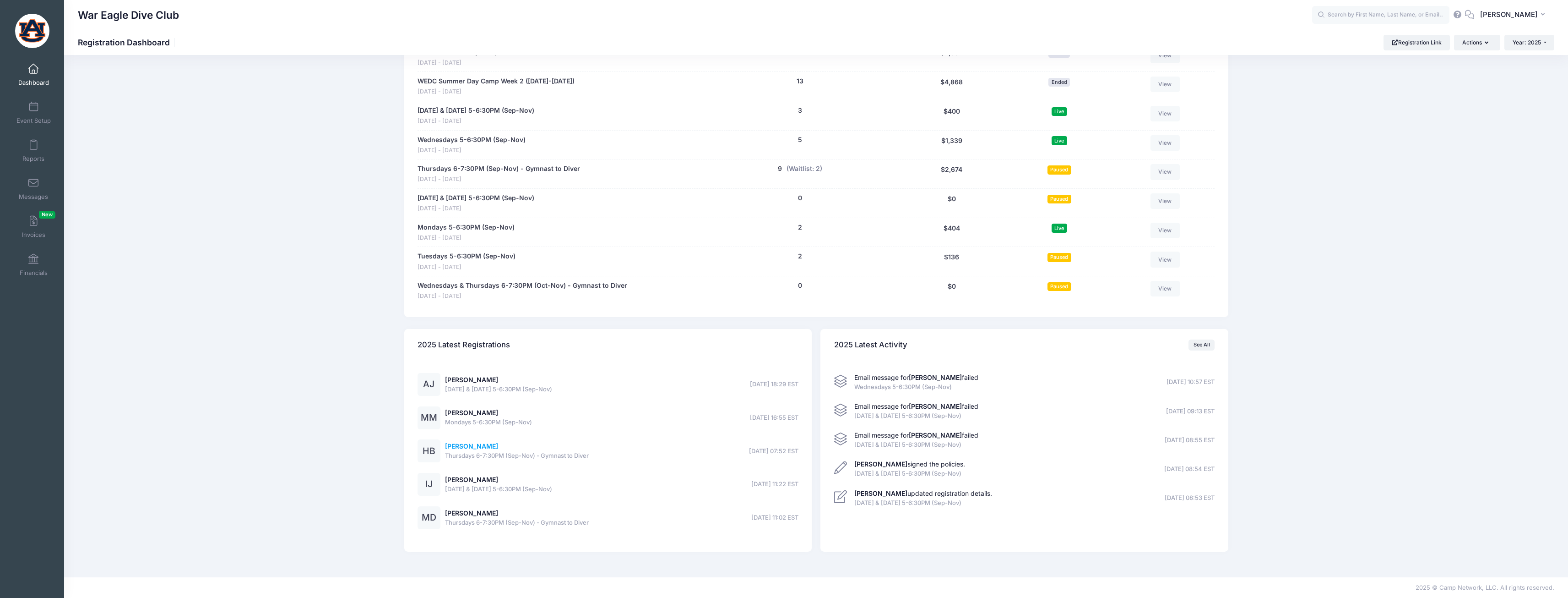
click at [488, 444] on link "Haisley Burnette" at bounding box center [471, 445] width 54 height 8
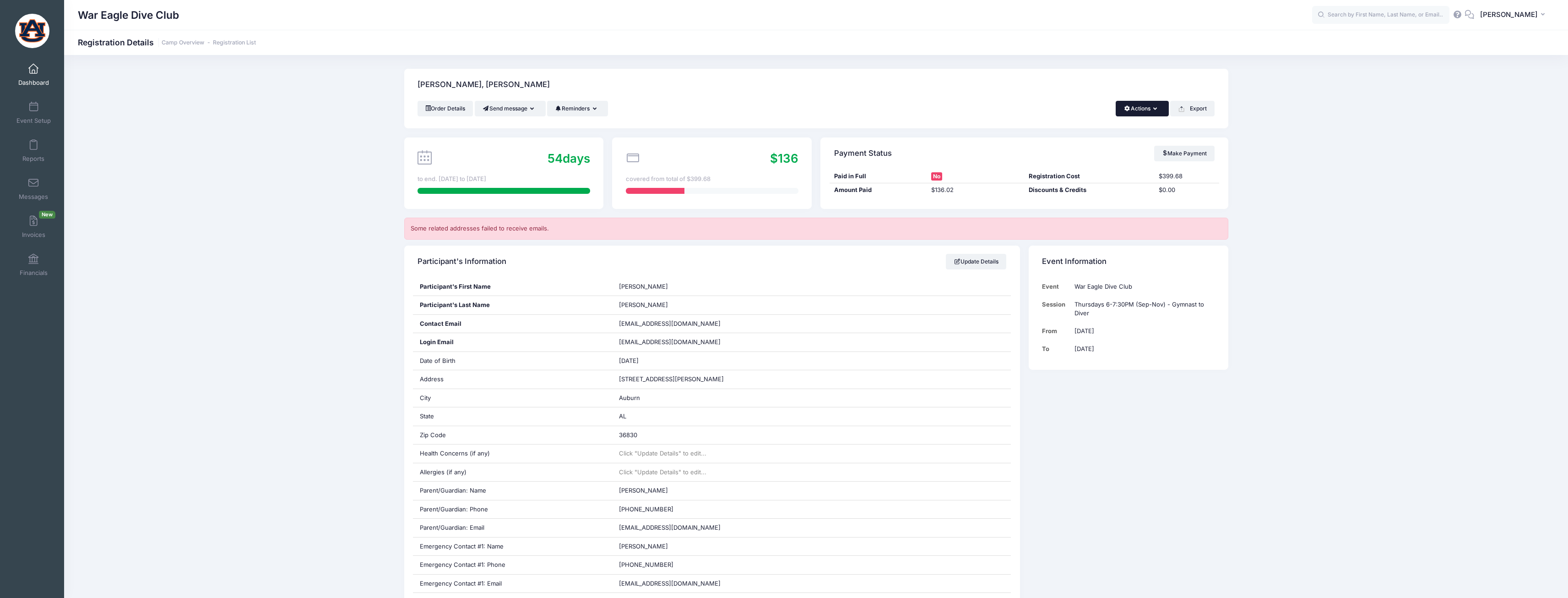
click at [1163, 112] on button "Actions" at bounding box center [1142, 109] width 53 height 16
click at [1137, 165] on link "Change Session or Program" at bounding box center [1111, 170] width 105 height 27
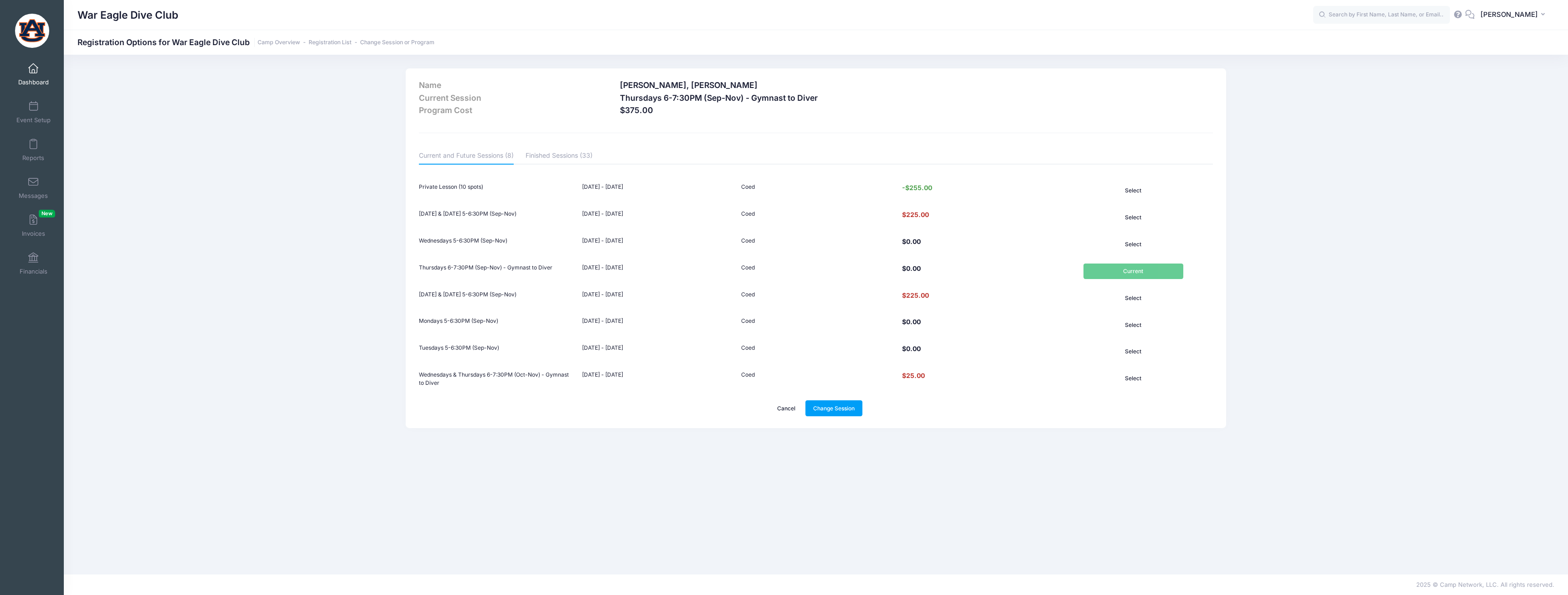
click at [791, 409] on link "Cancel" at bounding box center [787, 408] width 34 height 16
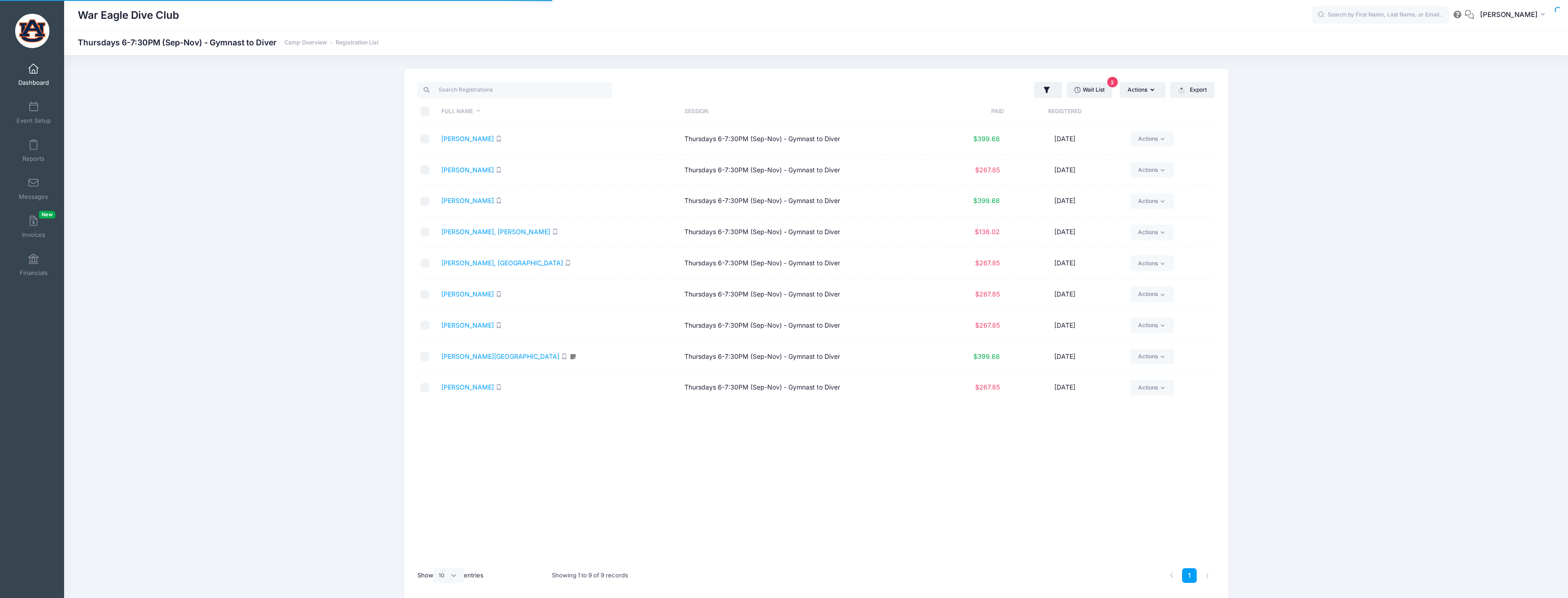
select select "10"
click at [26, 101] on link "Event Setup" at bounding box center [34, 112] width 44 height 32
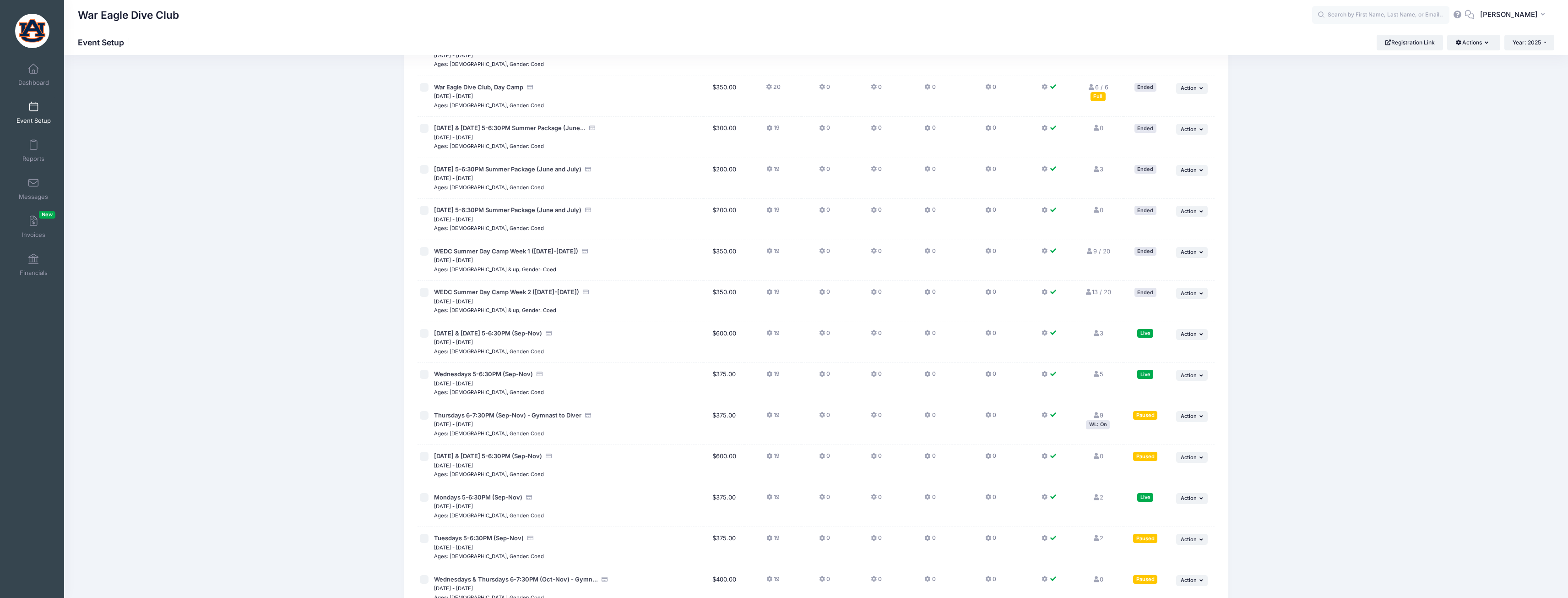
scroll to position [548, 0]
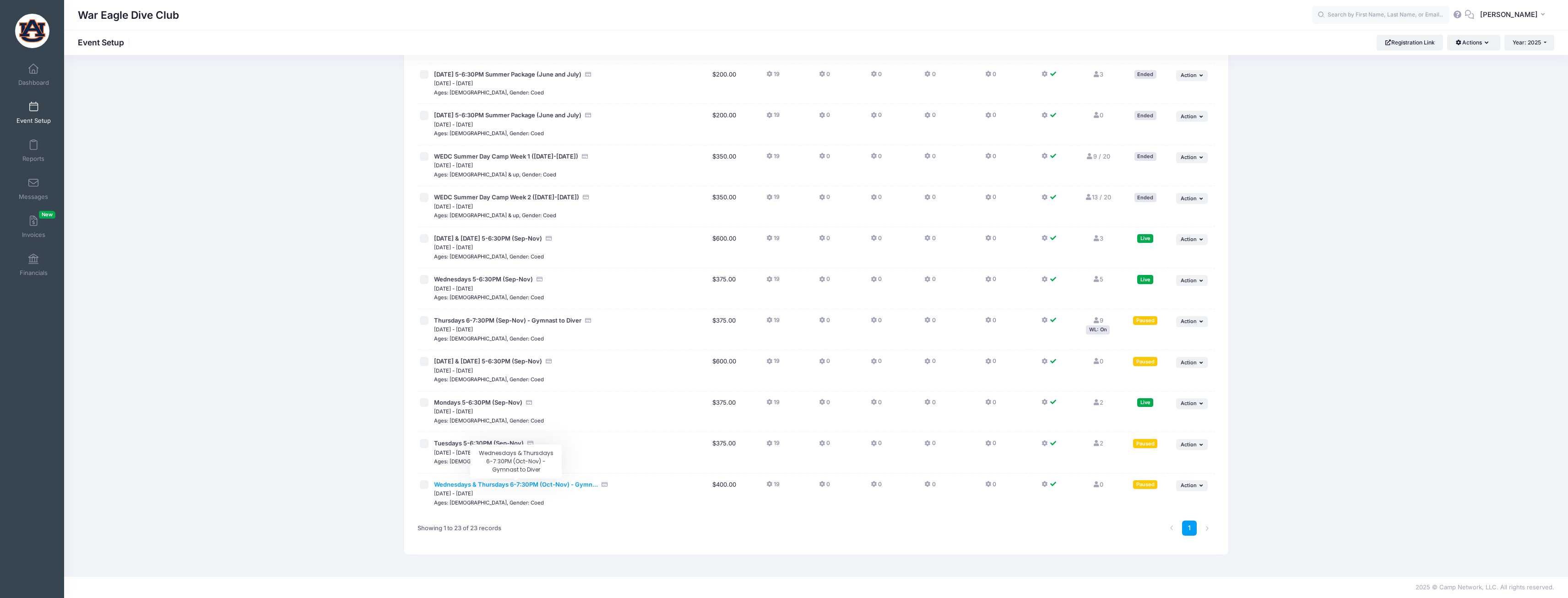
click at [526, 485] on span "Wednesdays & Thursdays 6-7:30PM (Oct-Nov) - Gymn..." at bounding box center [516, 484] width 164 height 7
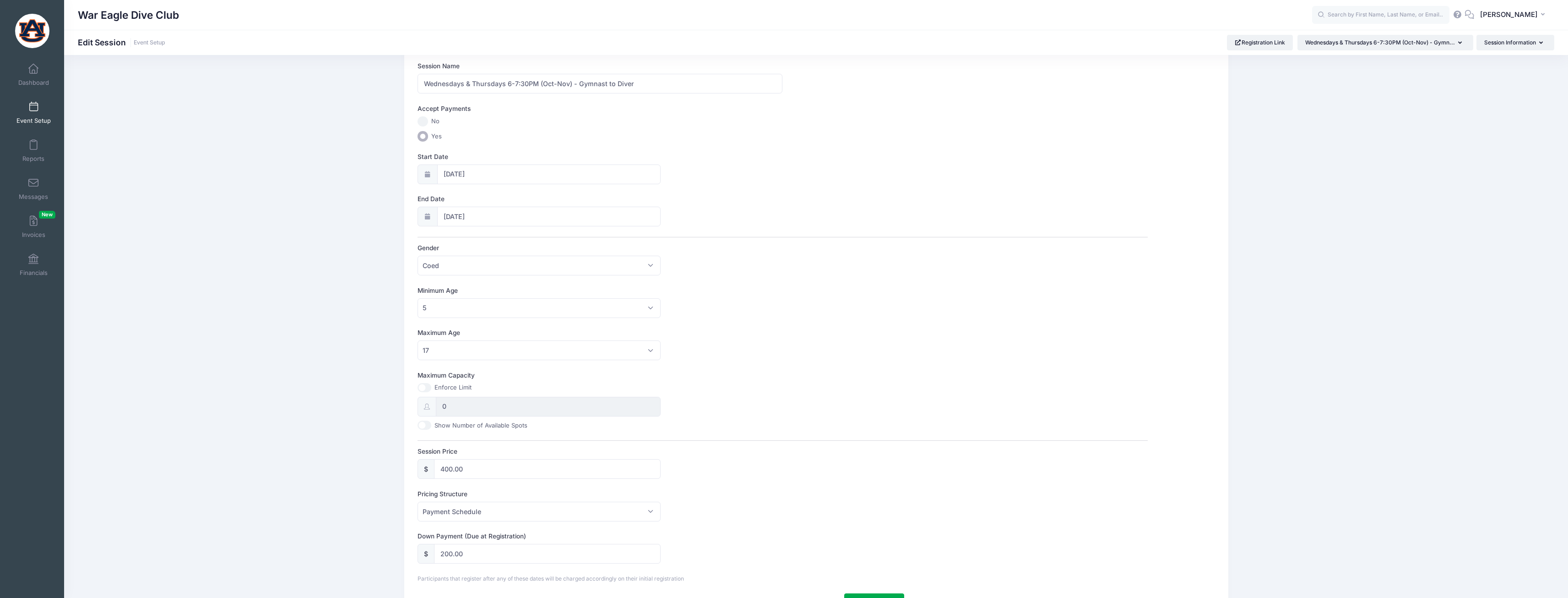
scroll to position [91, 0]
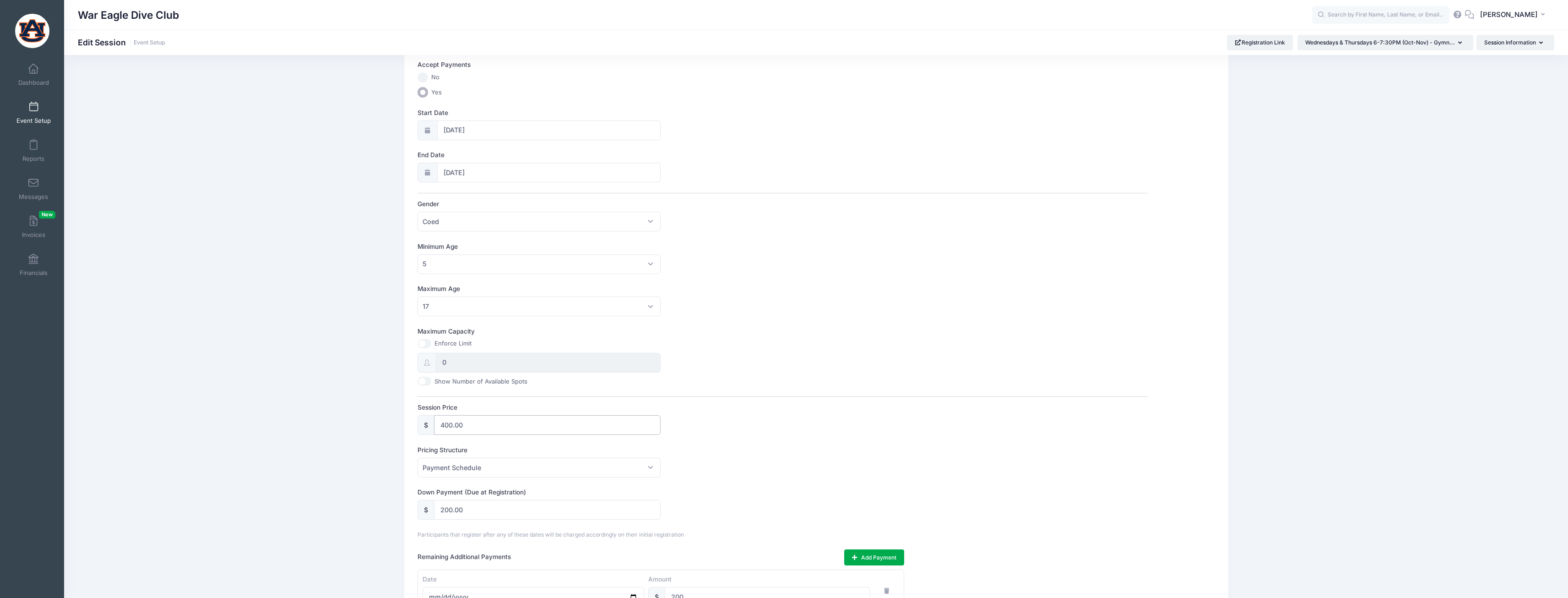
drag, startPoint x: 490, startPoint y: 425, endPoint x: 421, endPoint y: 419, distance: 69.3
click at [421, 419] on div "$ 400.00" at bounding box center [540, 425] width 244 height 19
type input "600"
click at [511, 518] on input "200.00" at bounding box center [548, 509] width 227 height 19
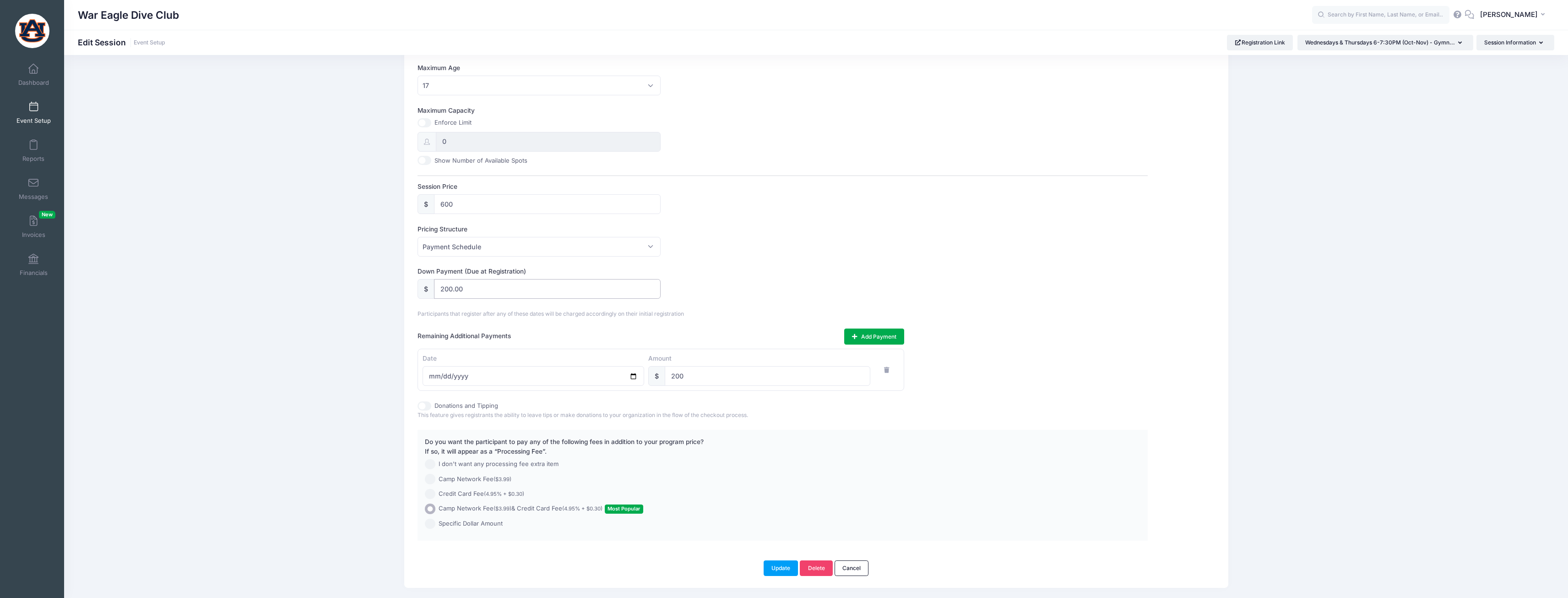
scroll to position [321, 0]
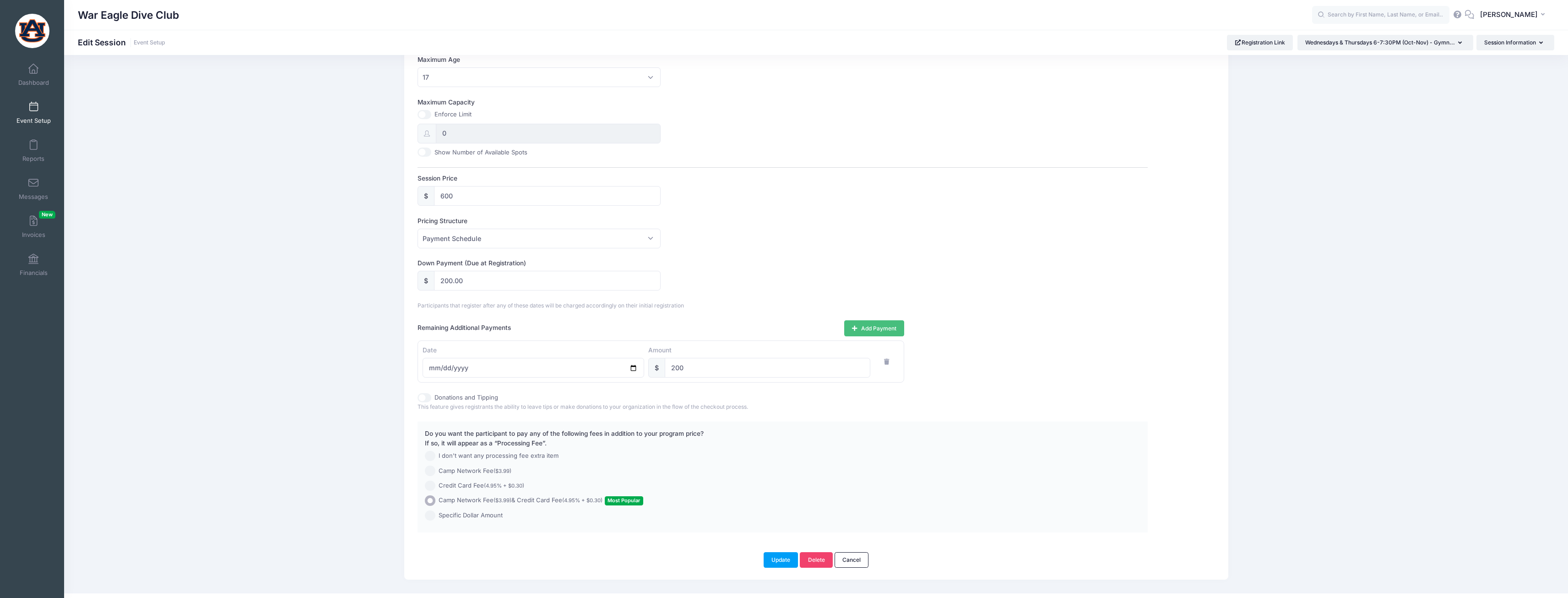
click at [884, 331] on button "Add Payment" at bounding box center [874, 328] width 60 height 16
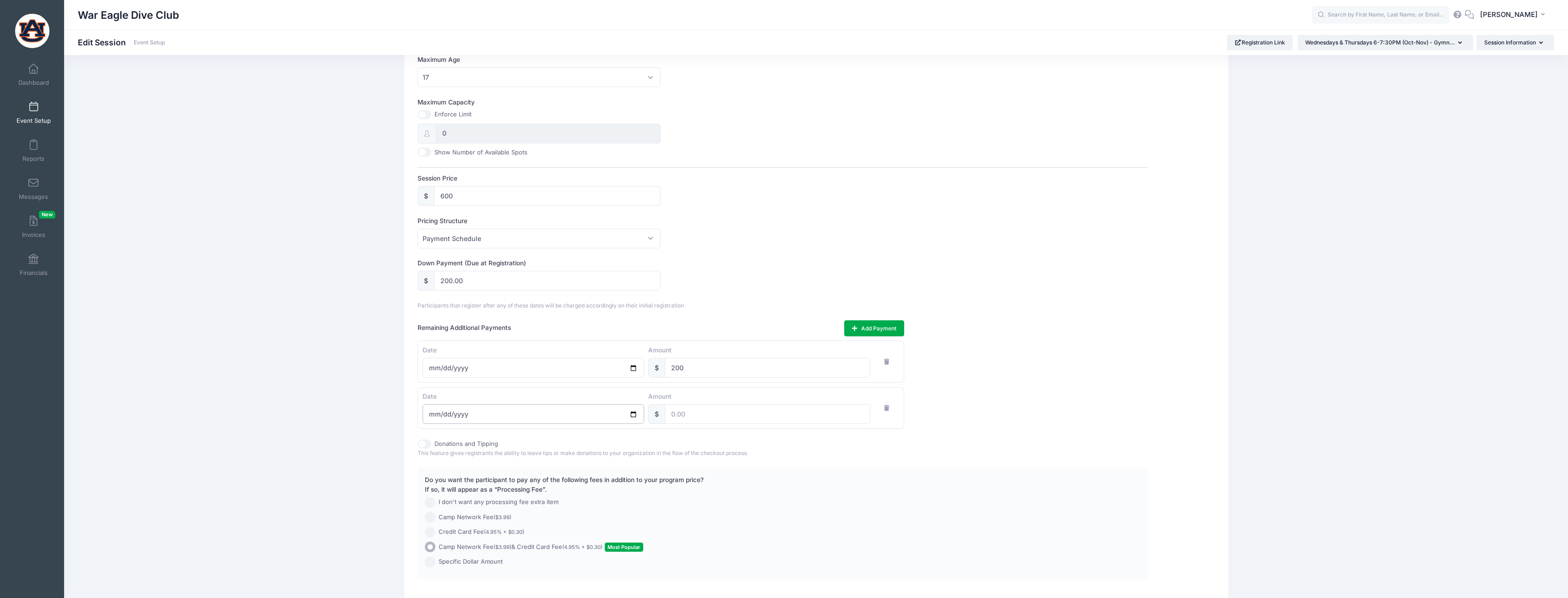
click at [429, 415] on input "date" at bounding box center [533, 414] width 221 height 19
type input "2025-10-01"
click at [433, 366] on input "2025-11-01" at bounding box center [533, 367] width 221 height 19
type input "2025-10-01"
click at [432, 415] on input "2025-10-01" at bounding box center [533, 414] width 221 height 19
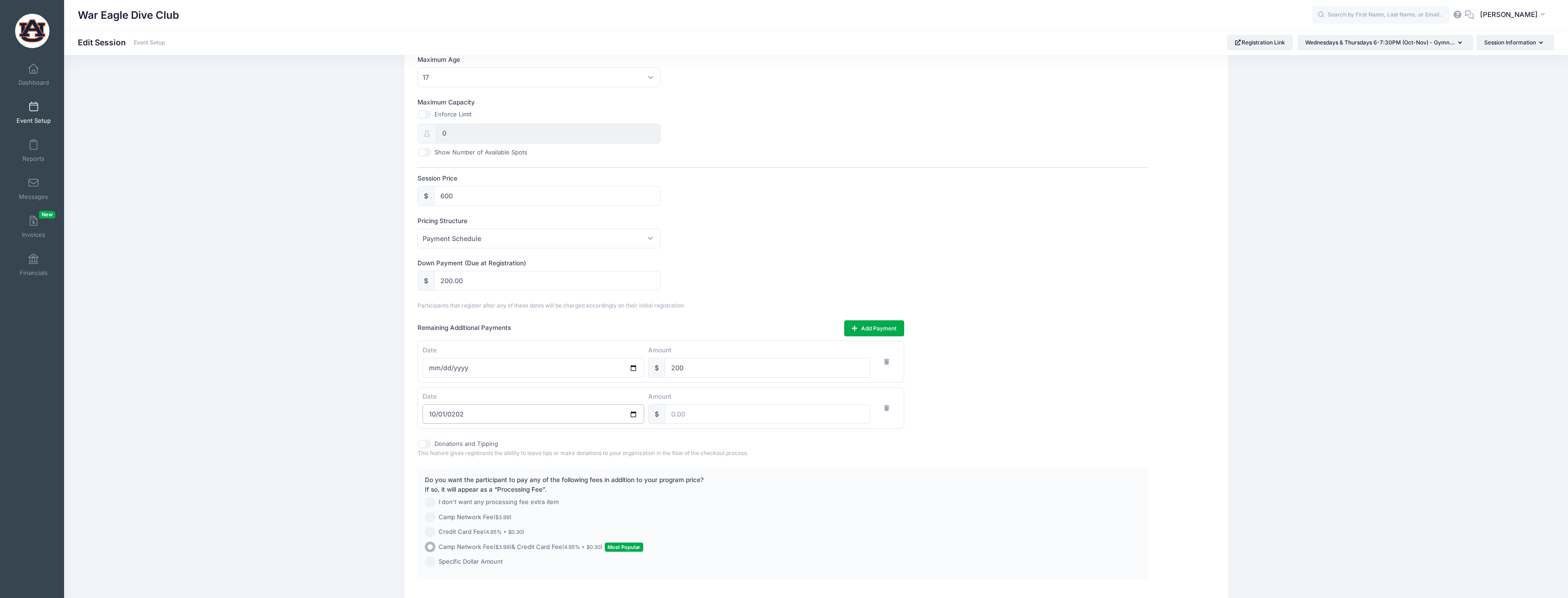
type input "2025-11-01"
click at [718, 372] on input "200" at bounding box center [767, 367] width 205 height 19
click at [724, 419] on input "number" at bounding box center [767, 414] width 205 height 19
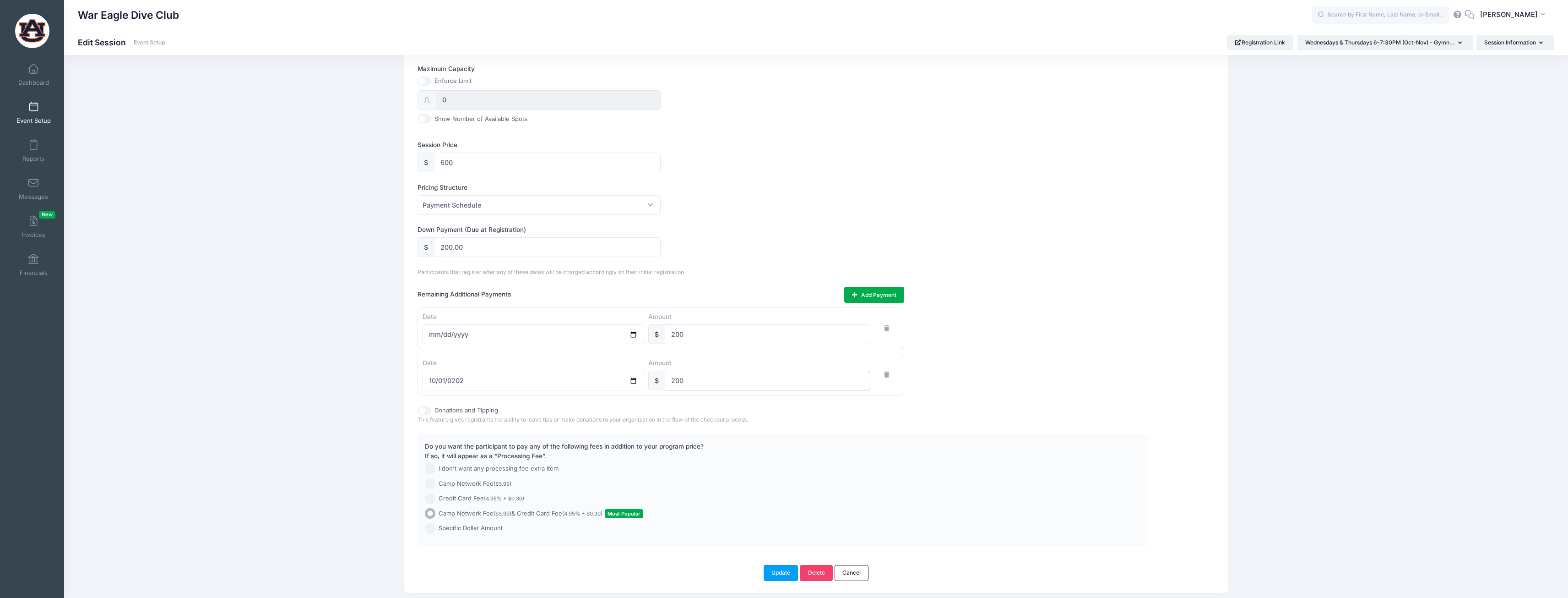
scroll to position [384, 0]
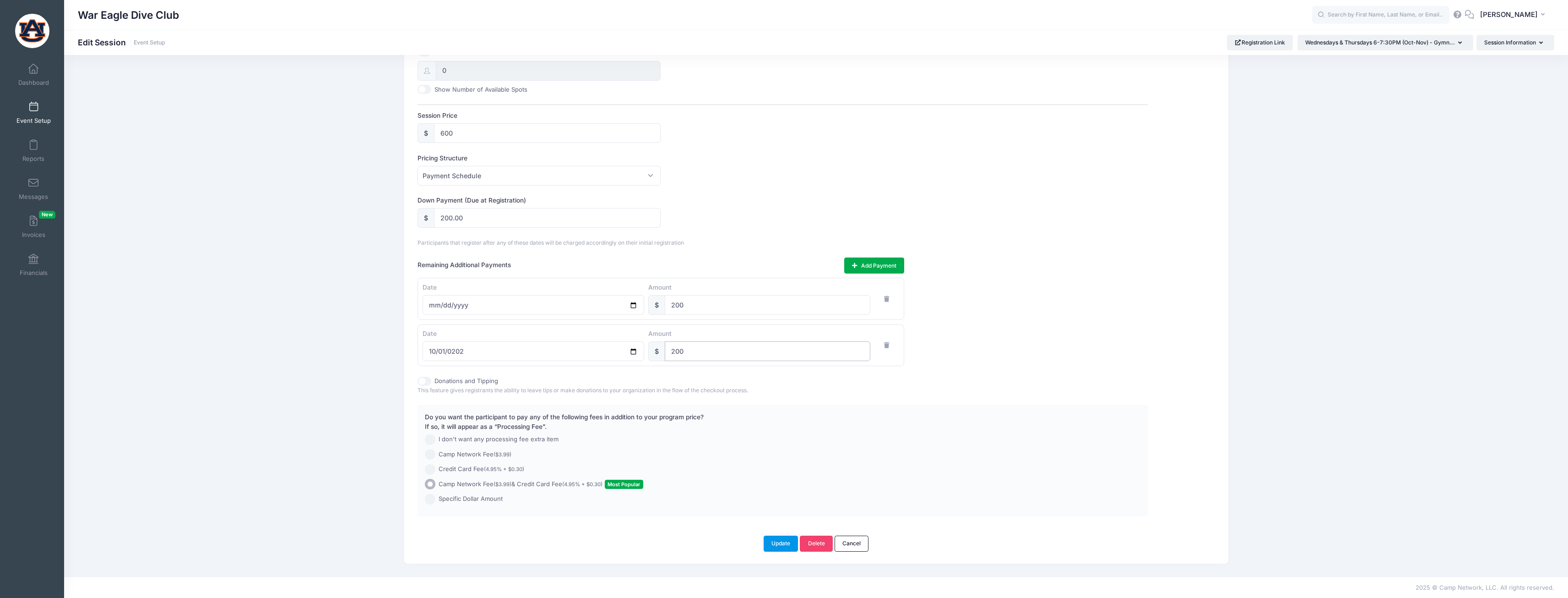
type input "200"
click at [776, 537] on button "Update" at bounding box center [781, 544] width 35 height 16
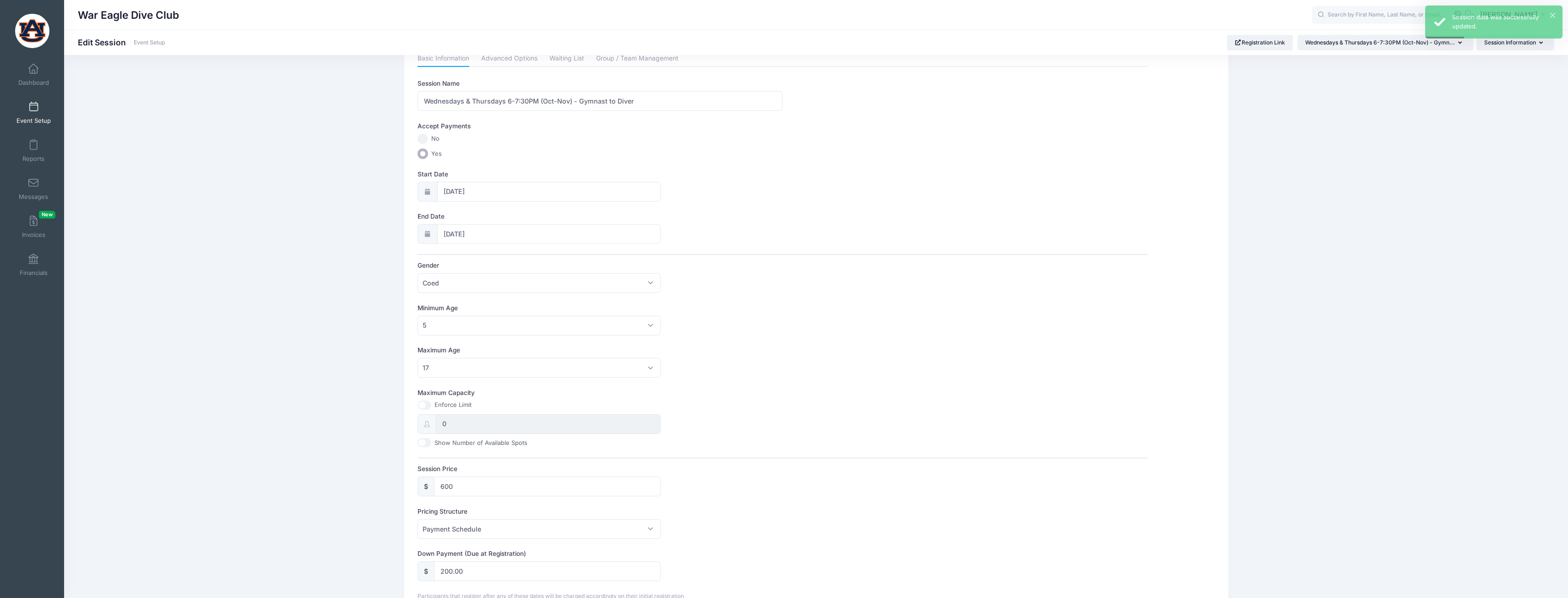
scroll to position [0, 0]
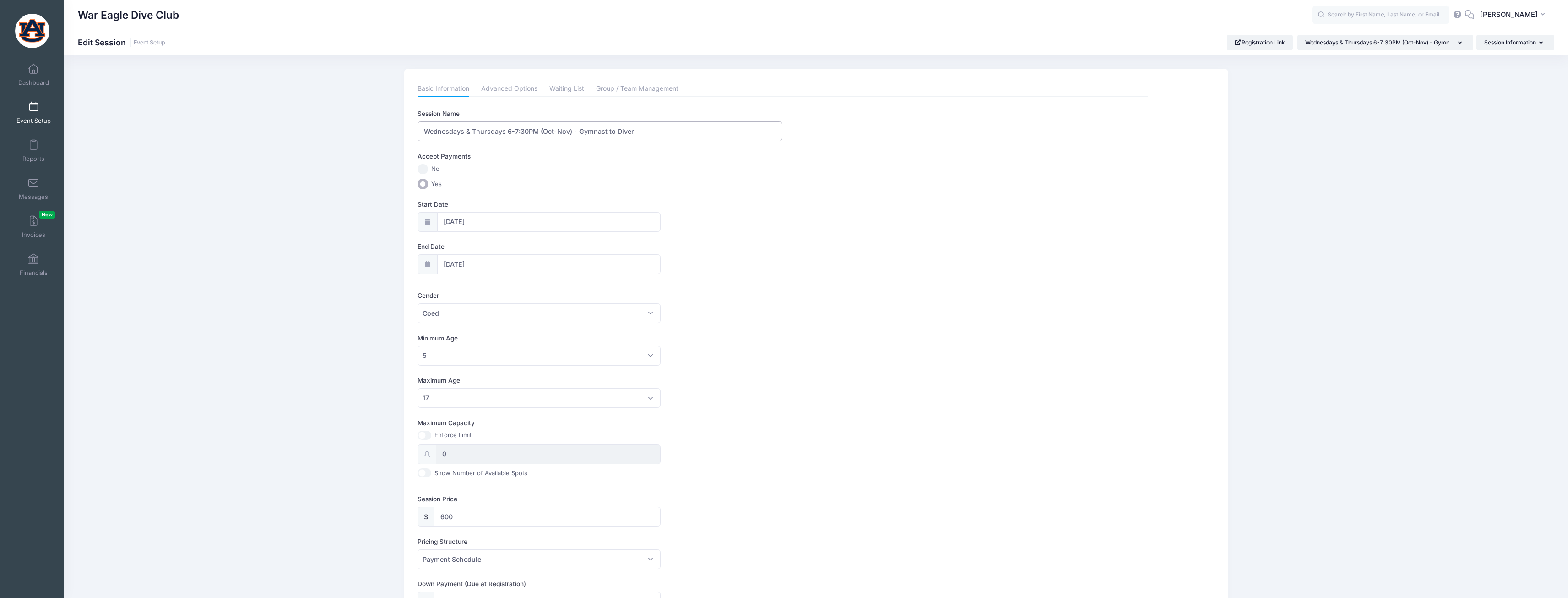
drag, startPoint x: 553, startPoint y: 133, endPoint x: 541, endPoint y: 133, distance: 12.0
click at [541, 133] on input "Wednesdays & Thursdays 6-7:30PM (Oct-Nov) - Gymnast to Diver" at bounding box center [600, 131] width 365 height 19
click at [723, 223] on div "Start Date 10/08/2025" at bounding box center [783, 215] width 730 height 32
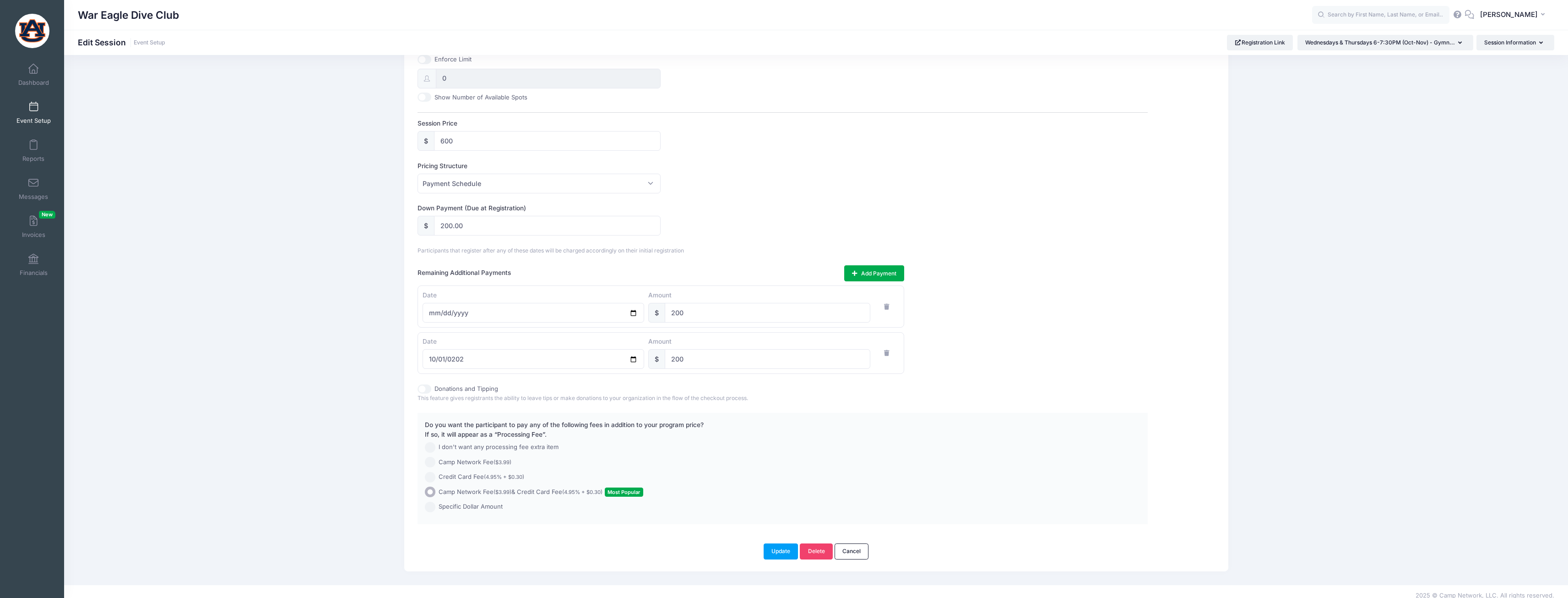
scroll to position [384, 0]
drag, startPoint x: 490, startPoint y: 135, endPoint x: 436, endPoint y: 131, distance: 54.1
click at [436, 131] on input "600" at bounding box center [548, 133] width 227 height 19
type input "525"
click at [485, 223] on input "200.00" at bounding box center [548, 218] width 227 height 19
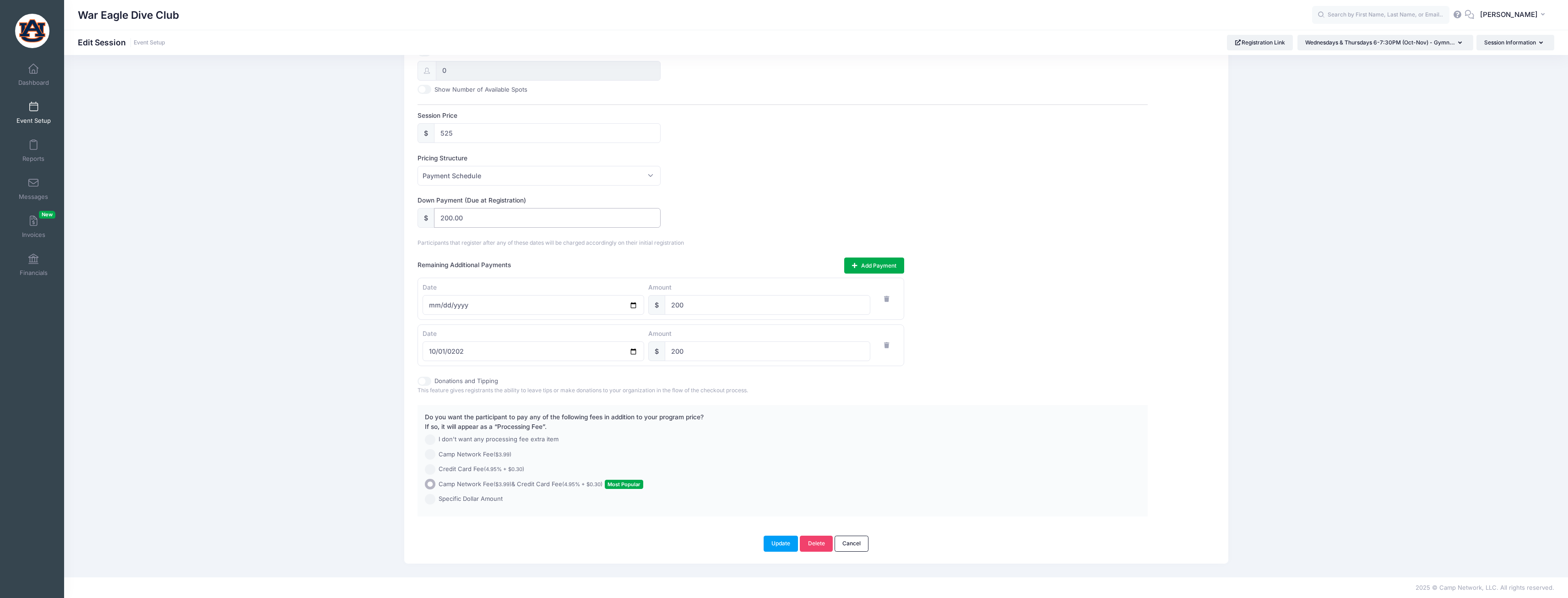
drag, startPoint x: 453, startPoint y: 218, endPoint x: 434, endPoint y: 218, distance: 19.0
click at [434, 218] on input "200.00" at bounding box center [548, 218] width 227 height 19
type input "125.00"
click at [768, 234] on div "Down Payment (Due at Registration) $ 125.00 Number of Installments 2 payments 3…" at bounding box center [783, 281] width 730 height 170
click at [774, 544] on button "Update" at bounding box center [781, 544] width 35 height 16
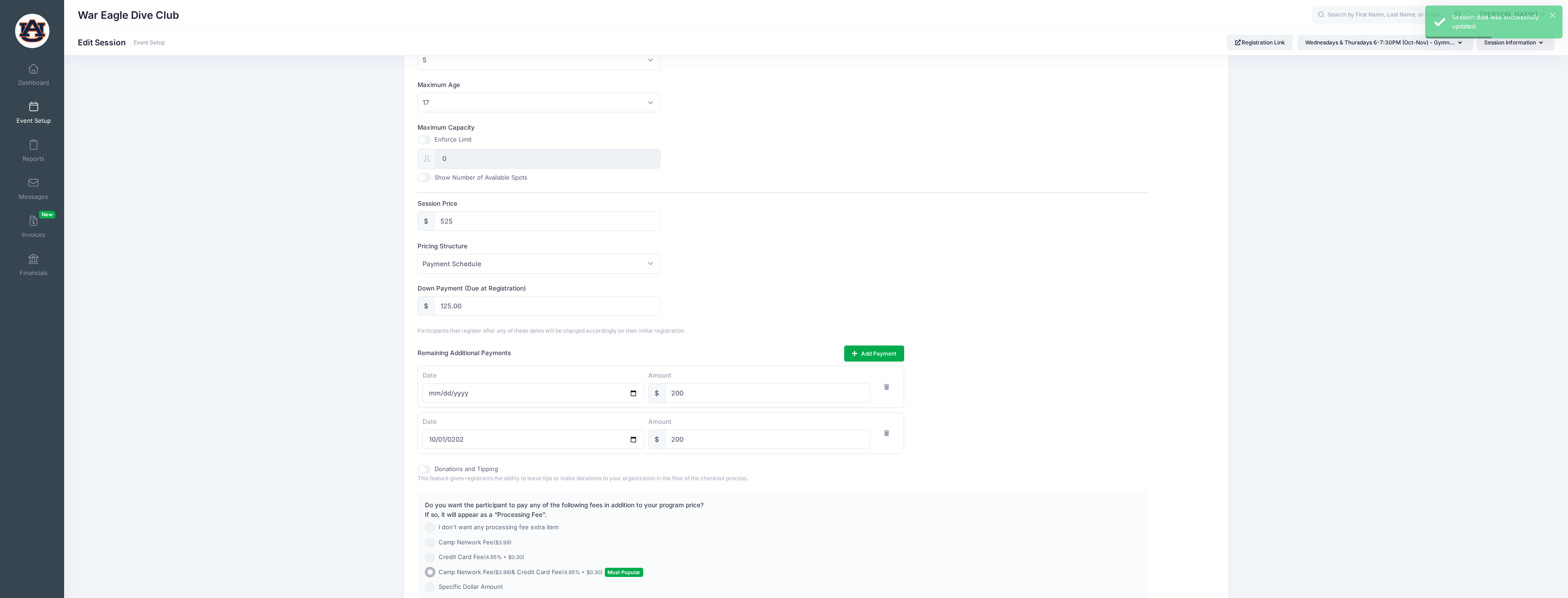
scroll to position [292, 0]
drag, startPoint x: 451, startPoint y: 306, endPoint x: 439, endPoint y: 310, distance: 12.6
click at [439, 310] on input "125.00" at bounding box center [548, 309] width 227 height 19
click at [775, 289] on label "Down Payment (Due at Registration)" at bounding box center [600, 292] width 365 height 9
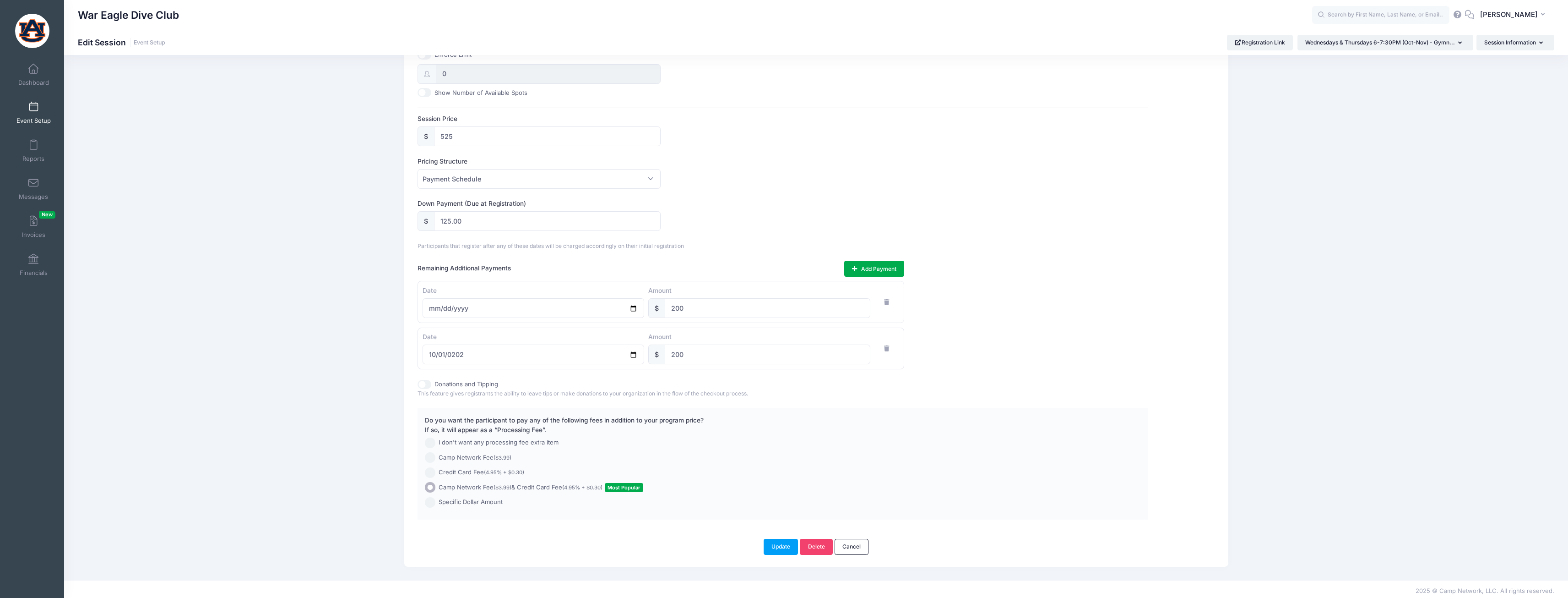
scroll to position [384, 0]
click at [781, 544] on button "Update" at bounding box center [781, 544] width 35 height 16
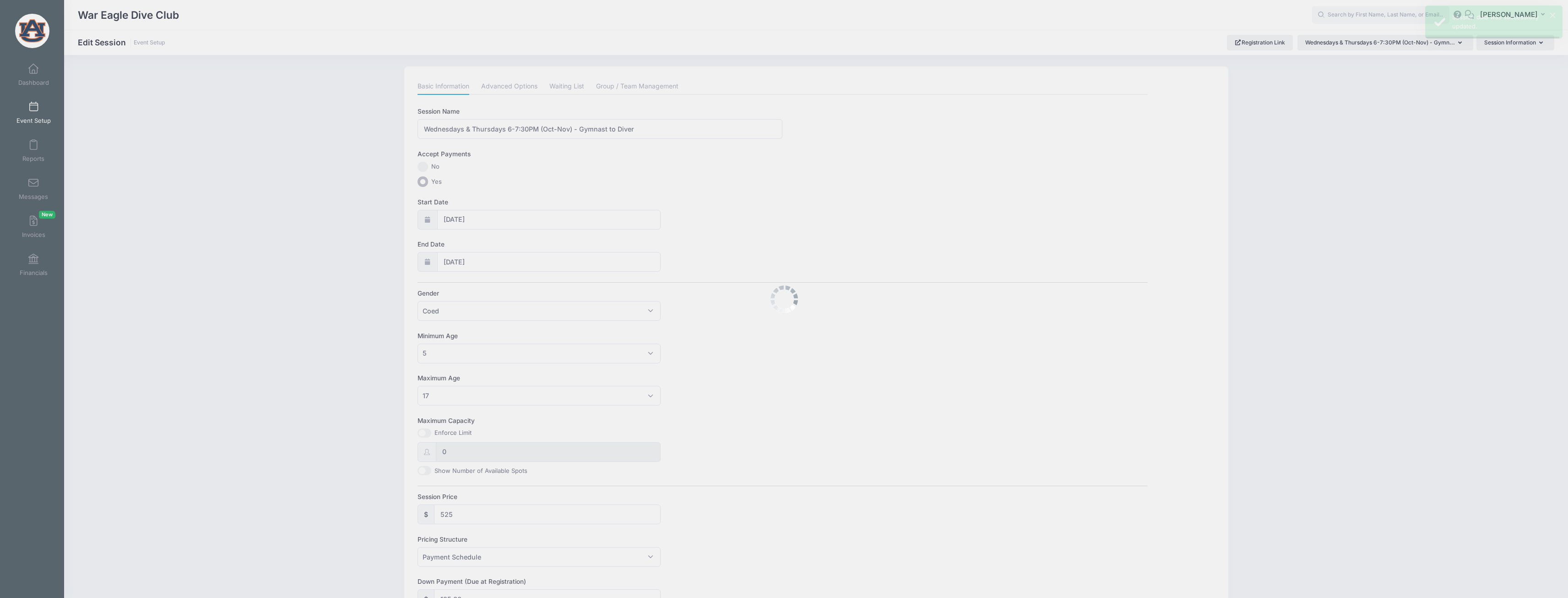
scroll to position [0, 0]
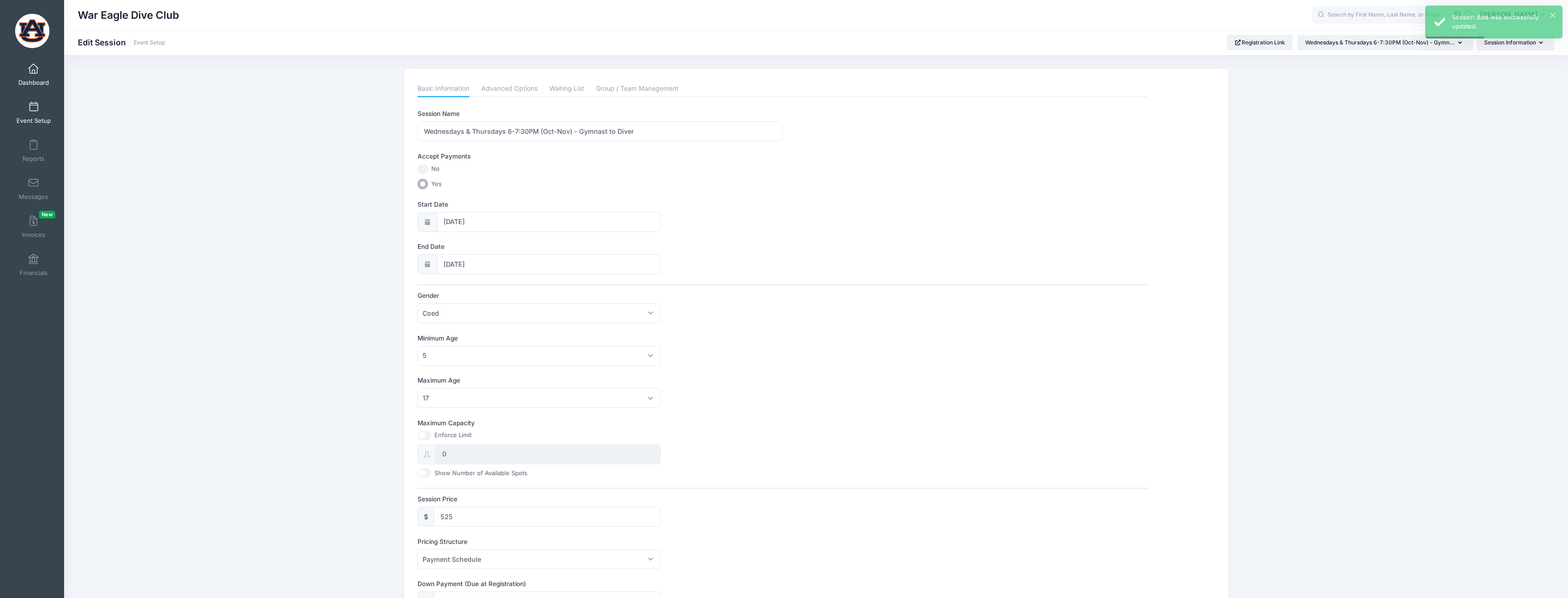
click at [38, 85] on span "Dashboard" at bounding box center [33, 83] width 31 height 8
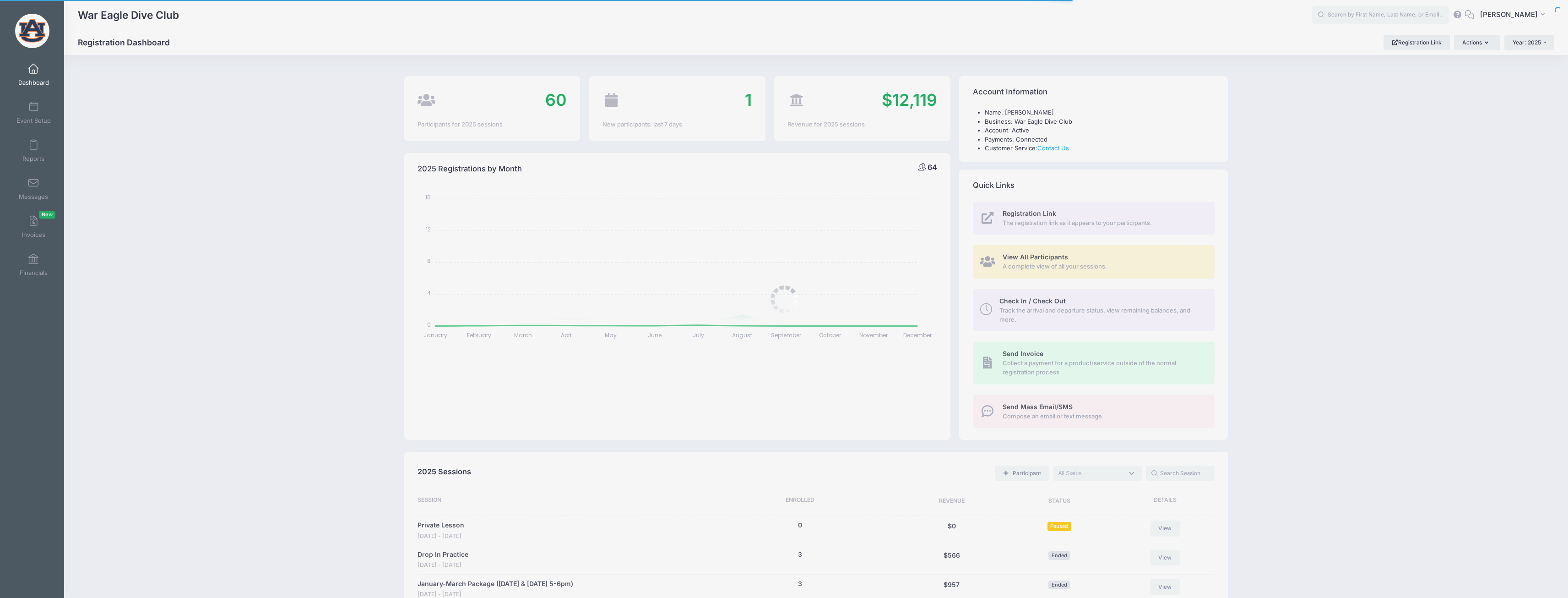
select select
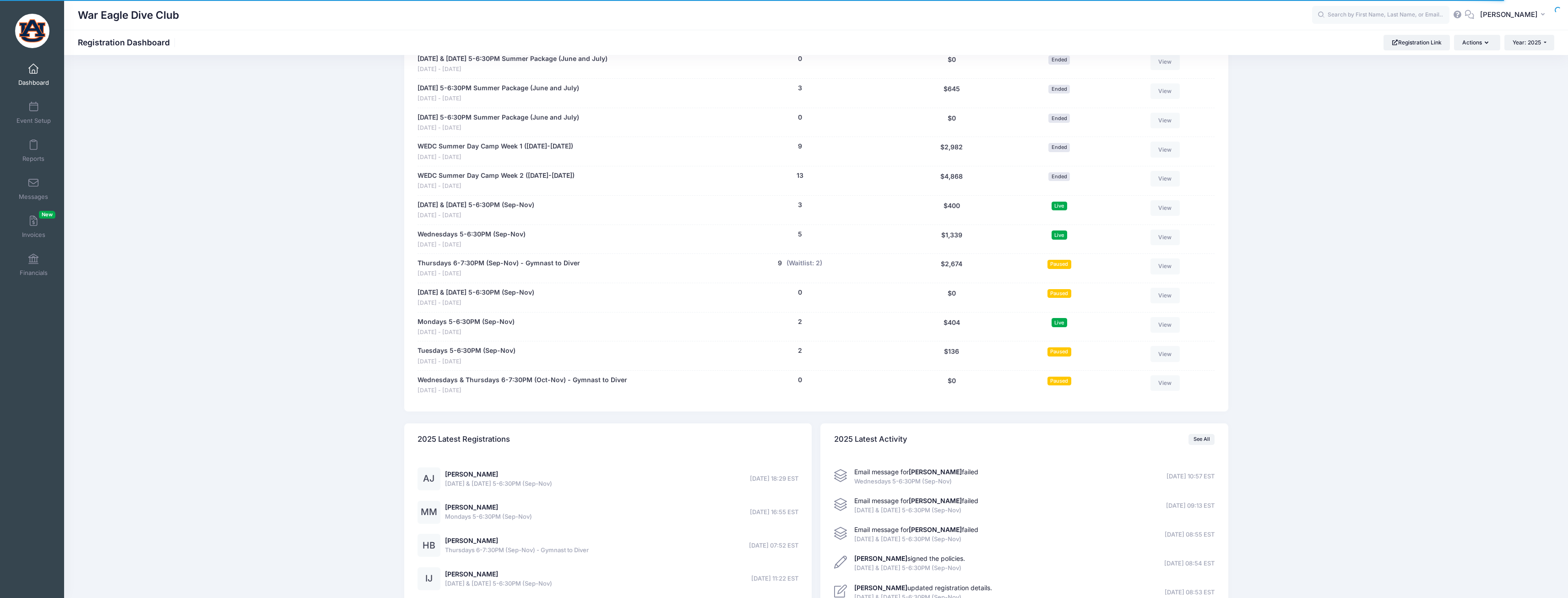
scroll to position [882, 0]
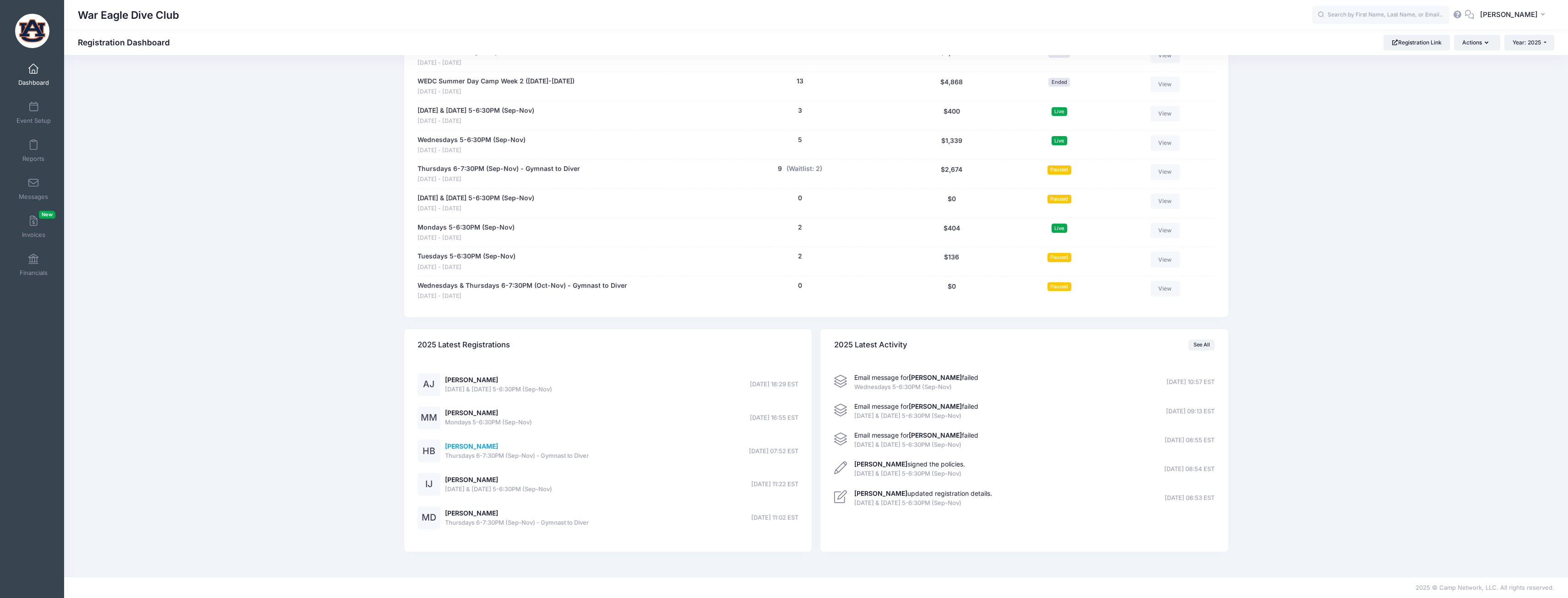
click at [483, 443] on link "[PERSON_NAME]" at bounding box center [471, 445] width 54 height 8
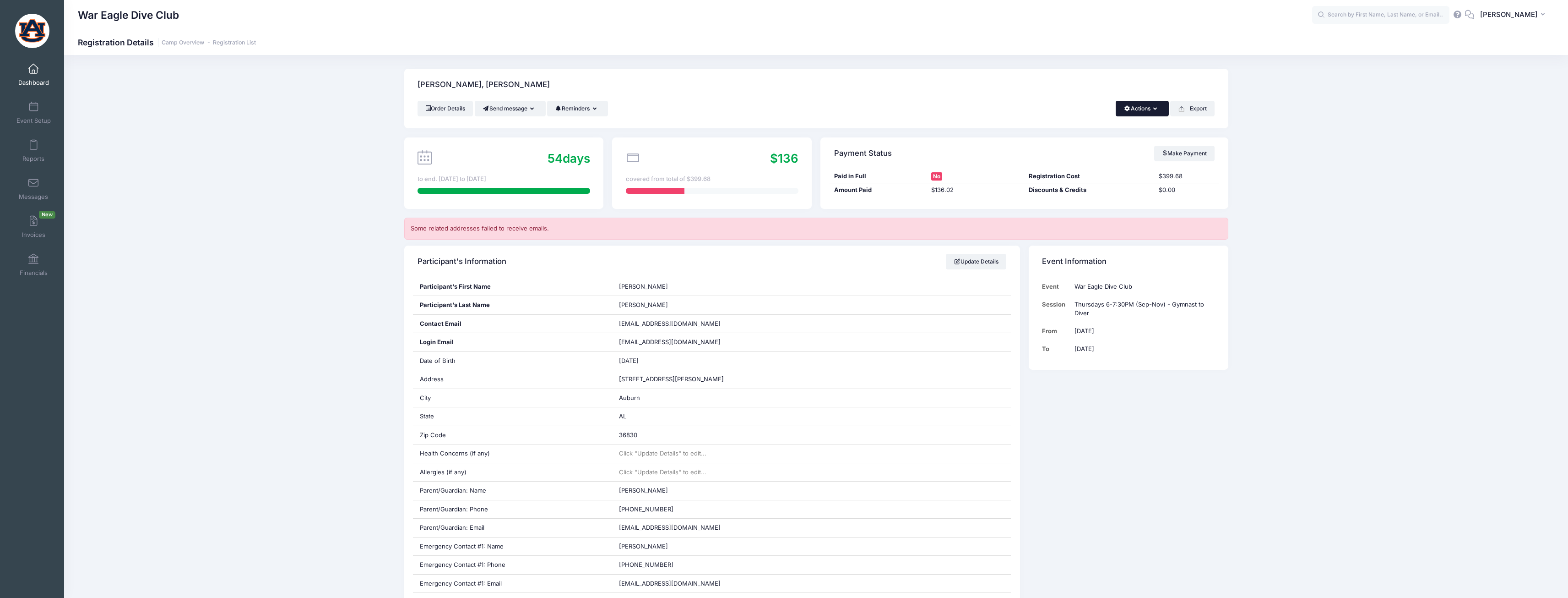
click at [1141, 110] on button "Actions" at bounding box center [1142, 109] width 53 height 16
click at [1112, 171] on link "Change Session or Program" at bounding box center [1111, 170] width 105 height 27
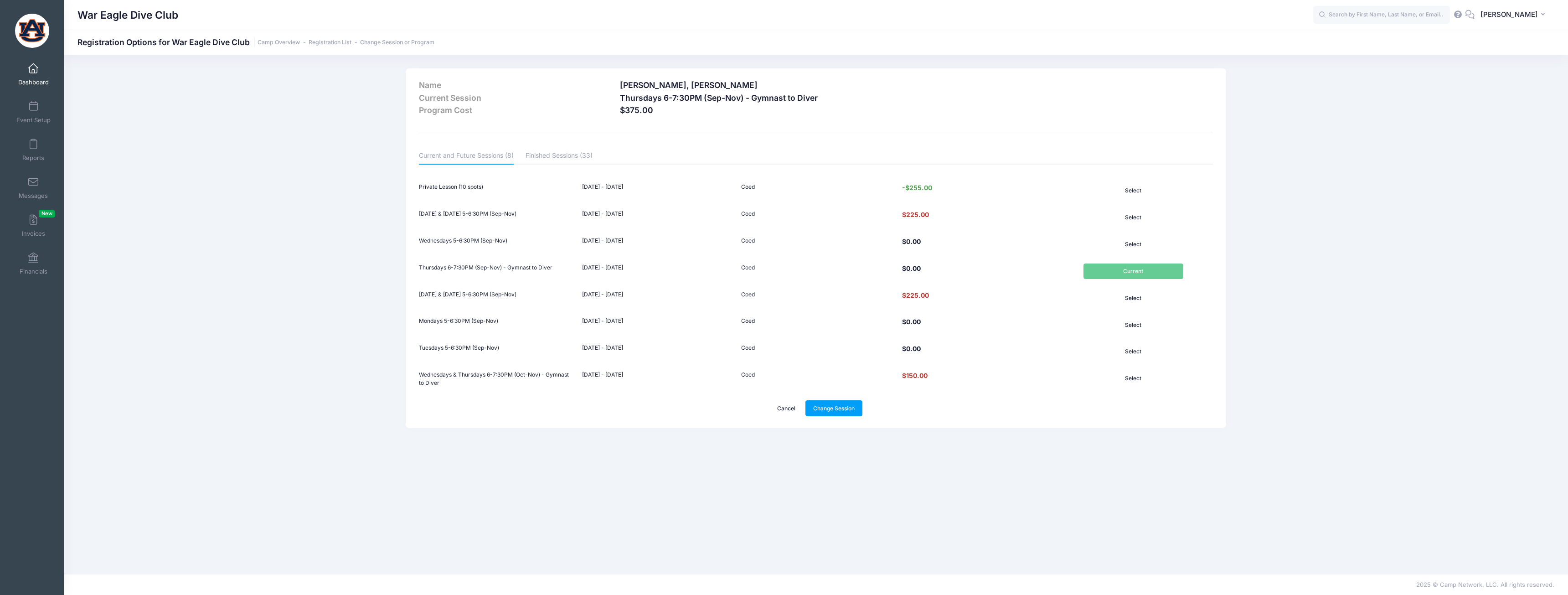
click at [789, 409] on link "Cancel" at bounding box center [787, 408] width 34 height 16
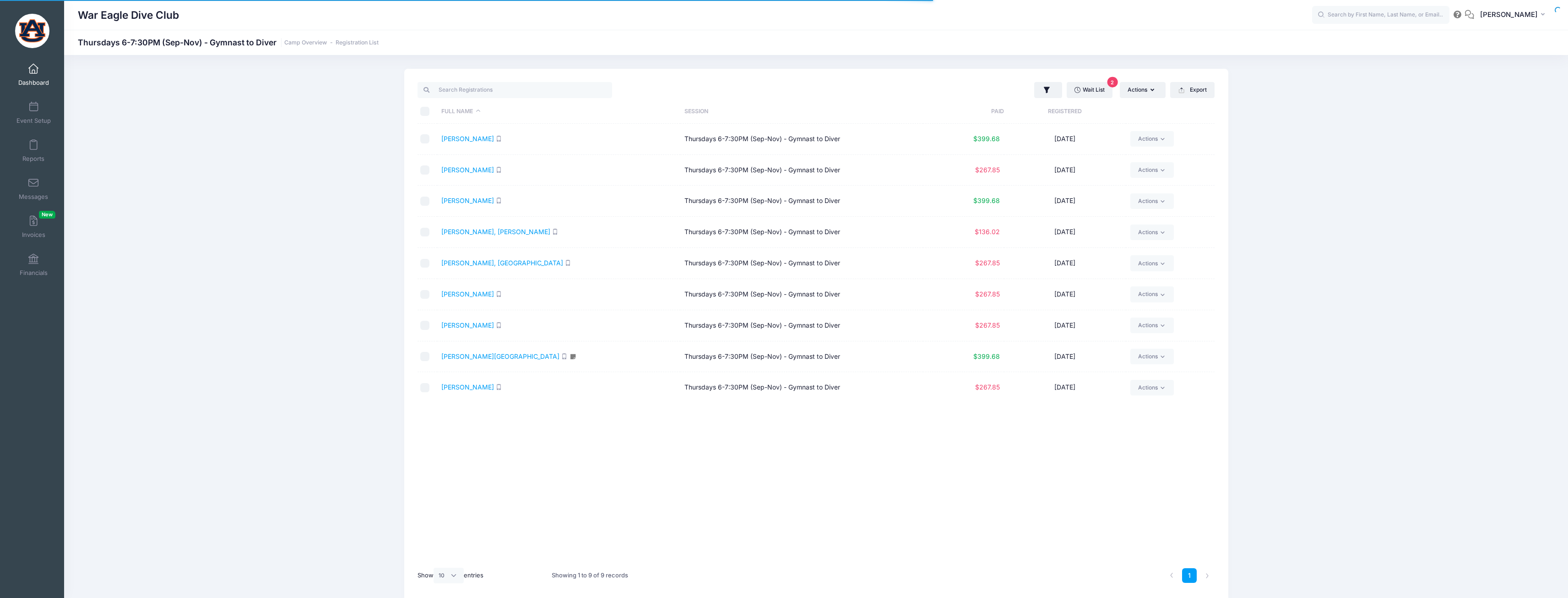
select select "10"
click at [466, 136] on link "[PERSON_NAME]" at bounding box center [468, 138] width 53 height 8
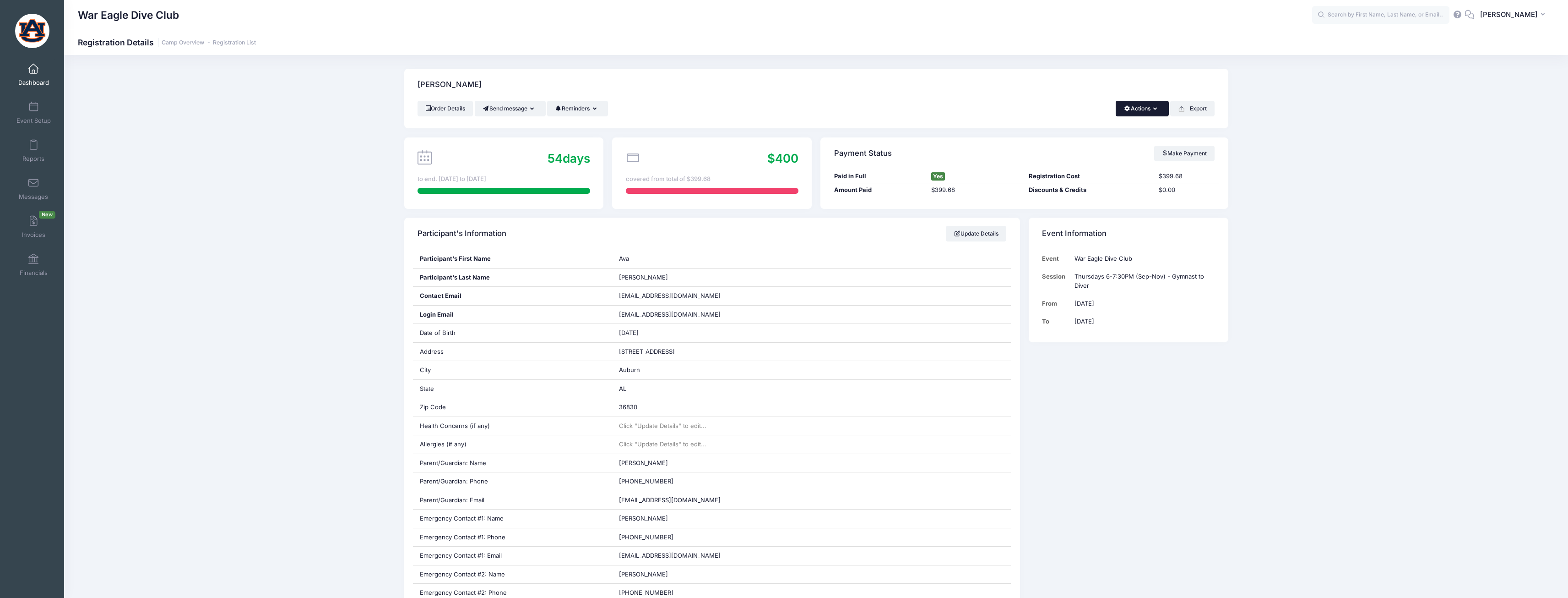
click at [1138, 107] on button "Actions" at bounding box center [1142, 109] width 53 height 16
click at [1098, 176] on link "Change Session or Program" at bounding box center [1111, 170] width 105 height 27
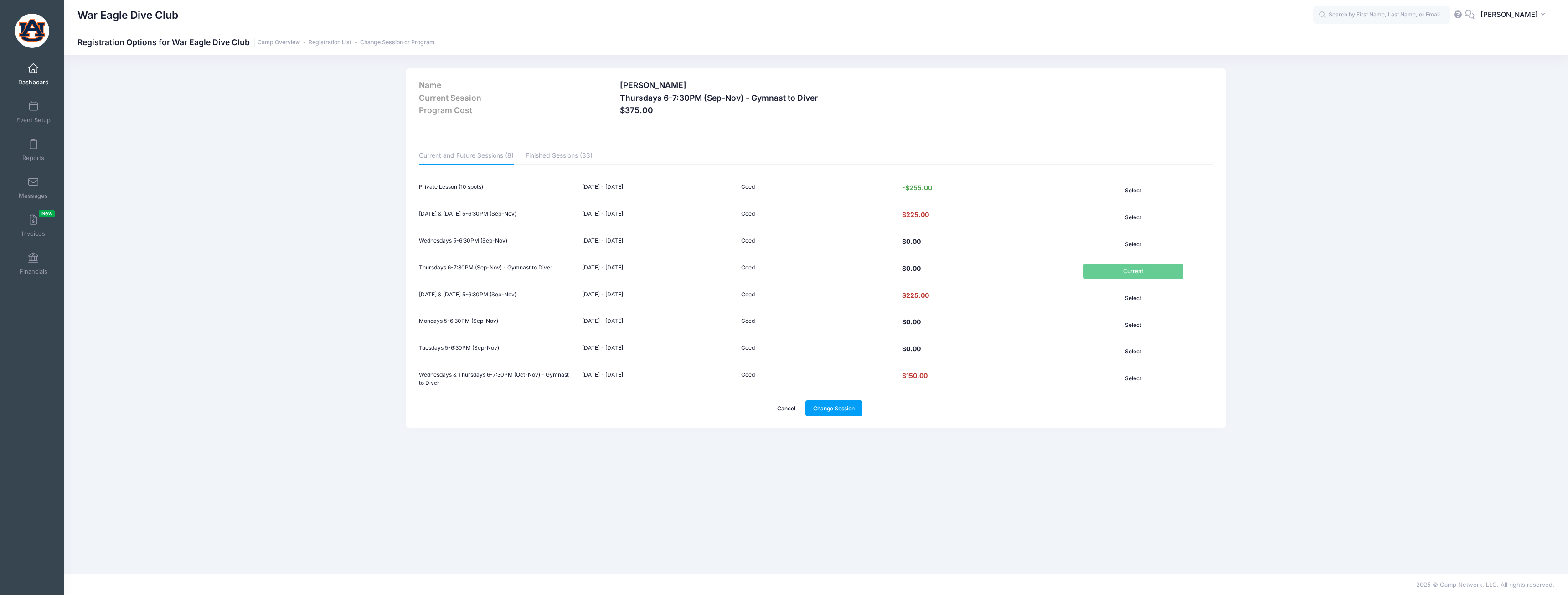
click at [788, 409] on link "Cancel" at bounding box center [787, 408] width 34 height 16
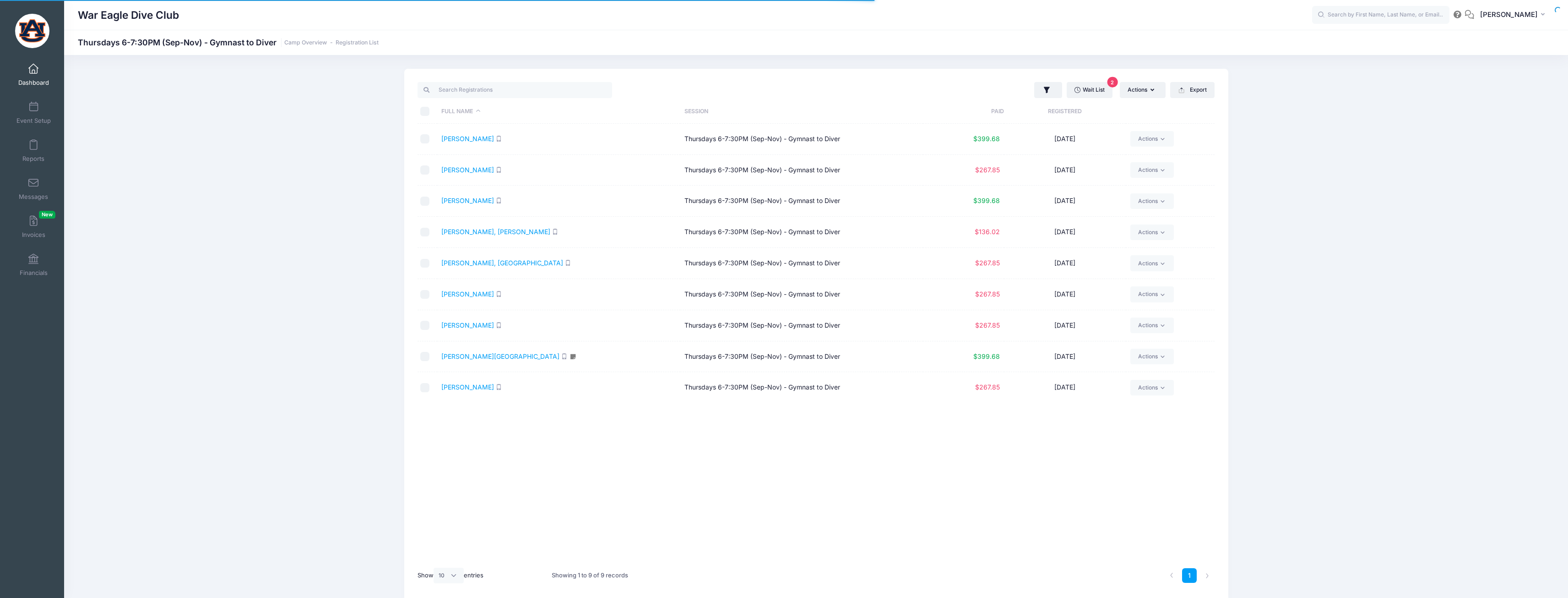
select select "10"
click at [466, 293] on link "[PERSON_NAME]" at bounding box center [468, 293] width 53 height 8
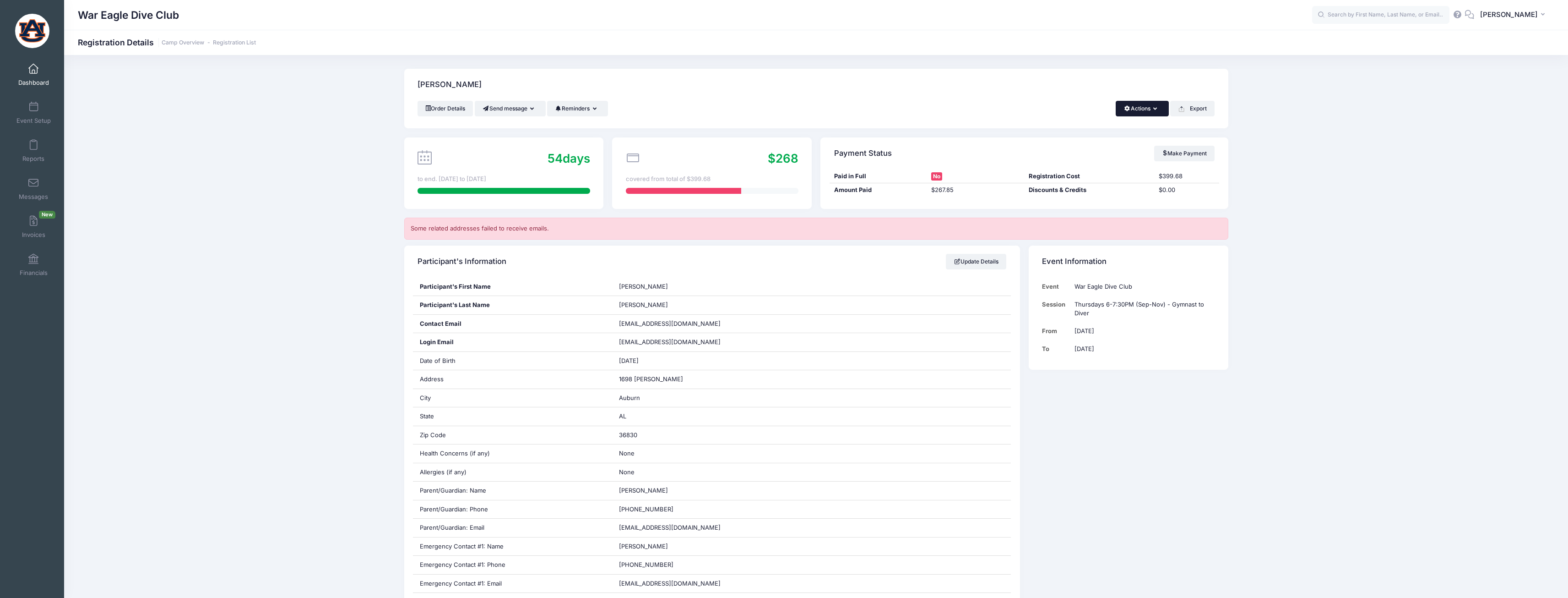
click at [1139, 105] on button "Actions" at bounding box center [1142, 109] width 53 height 16
click at [1125, 165] on link "Change Session or Program" at bounding box center [1111, 170] width 105 height 27
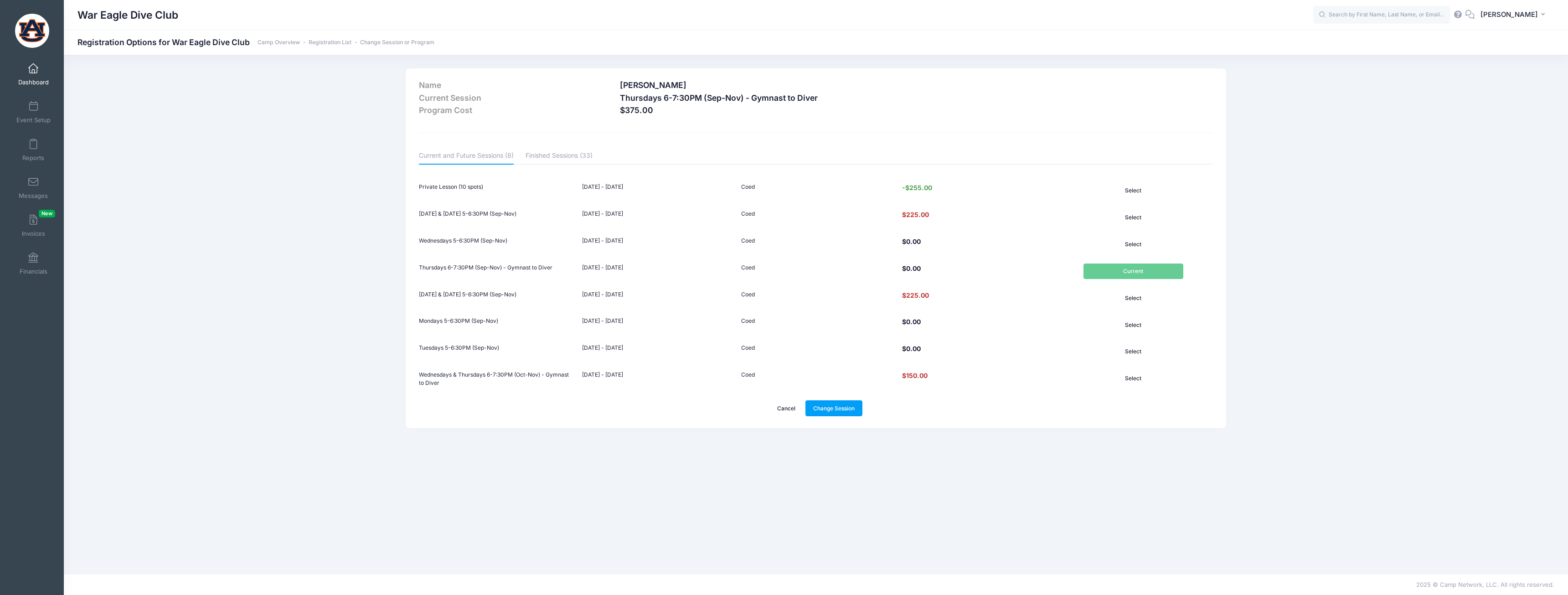
click at [783, 412] on link "Cancel" at bounding box center [787, 408] width 34 height 16
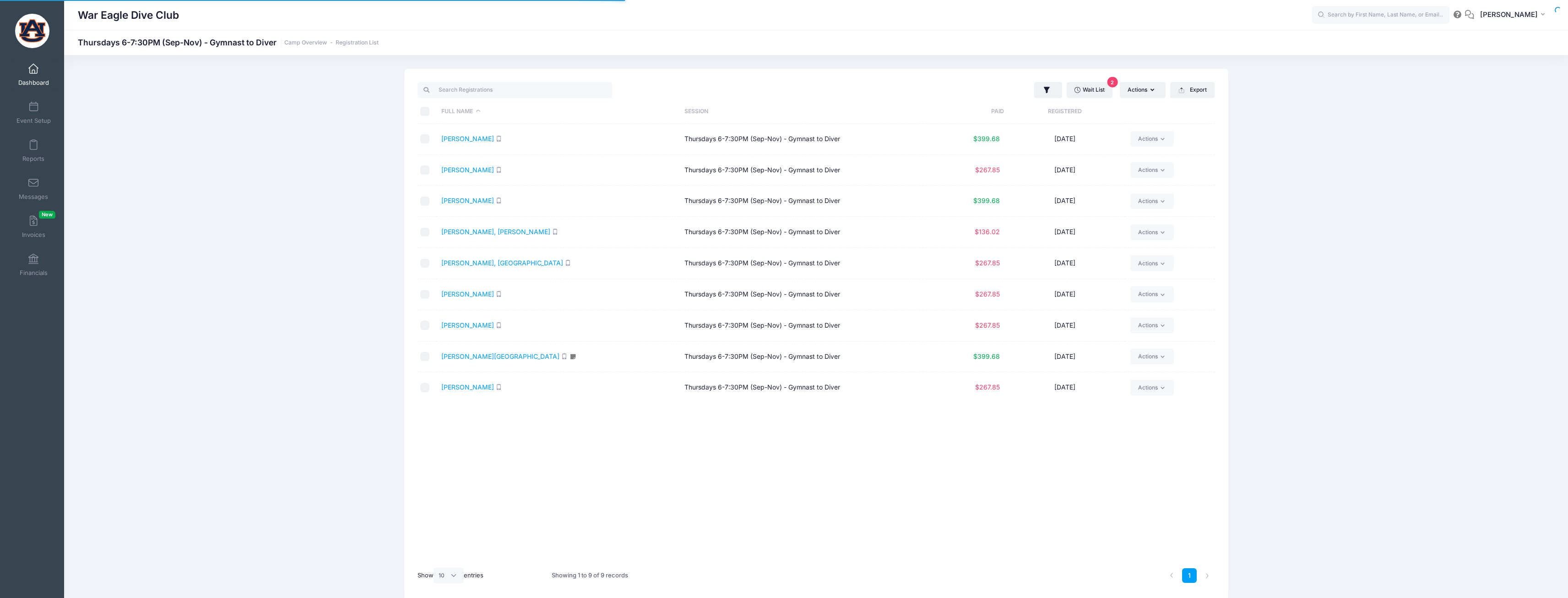
select select "10"
